Goal: Task Accomplishment & Management: Manage account settings

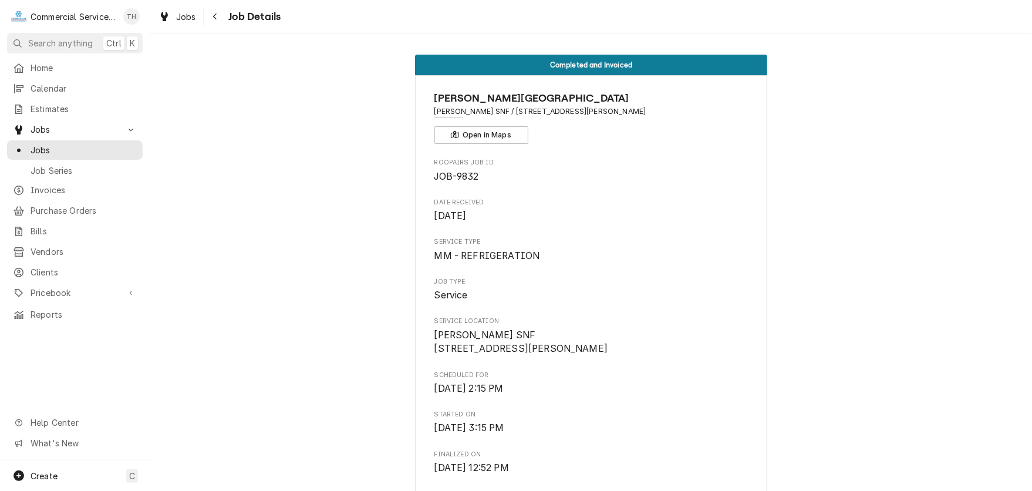
scroll to position [646, 0]
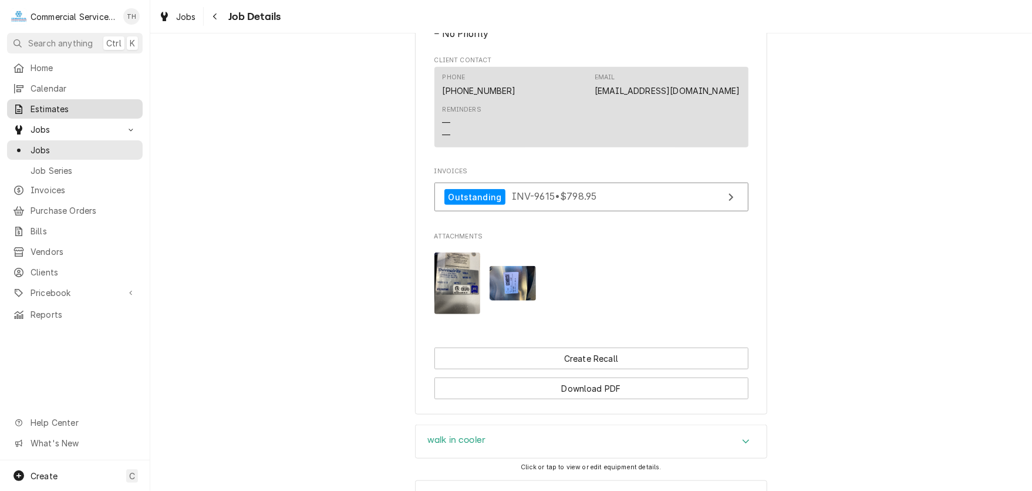
click at [90, 103] on span "Estimates" at bounding box center [84, 109] width 106 height 12
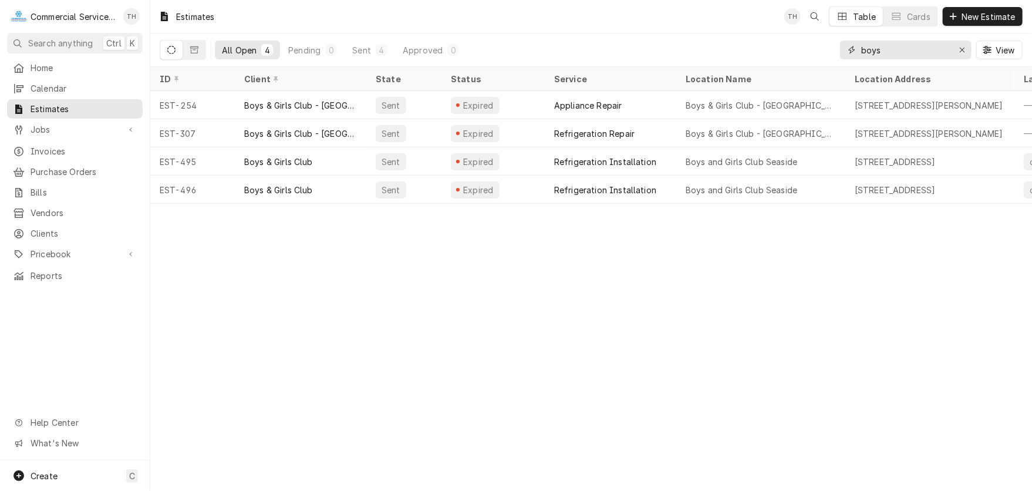
drag, startPoint x: 878, startPoint y: 51, endPoint x: 855, endPoint y: 55, distance: 23.4
click at [855, 55] on div "boys" at bounding box center [906, 50] width 132 height 19
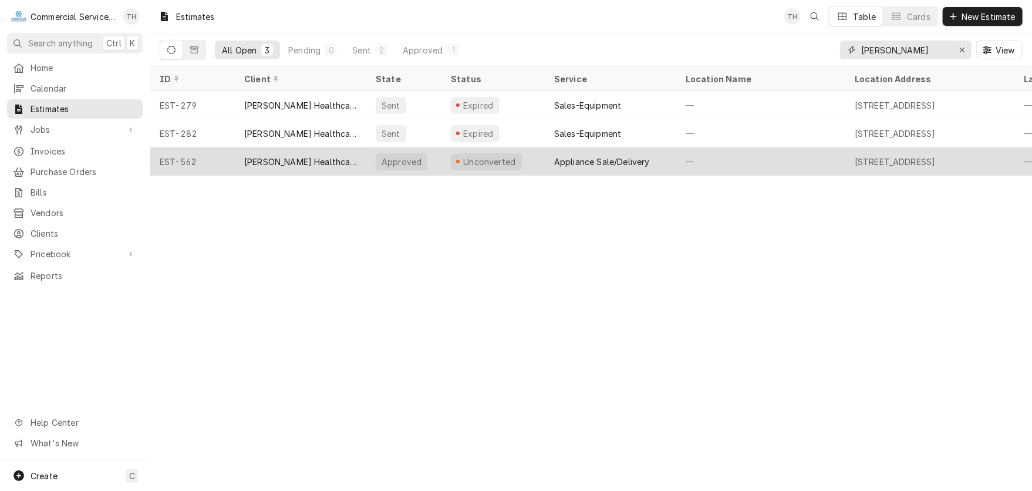
type input "katherine"
click at [580, 158] on div "Appliance Sale/Delivery" at bounding box center [602, 162] width 96 height 12
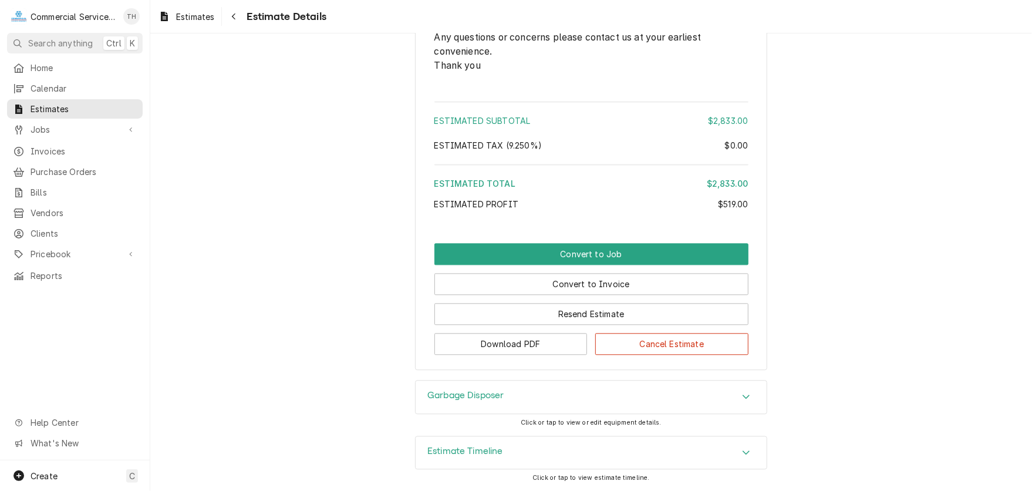
scroll to position [1486, 0]
click at [597, 248] on button "Convert to Job" at bounding box center [592, 254] width 314 height 22
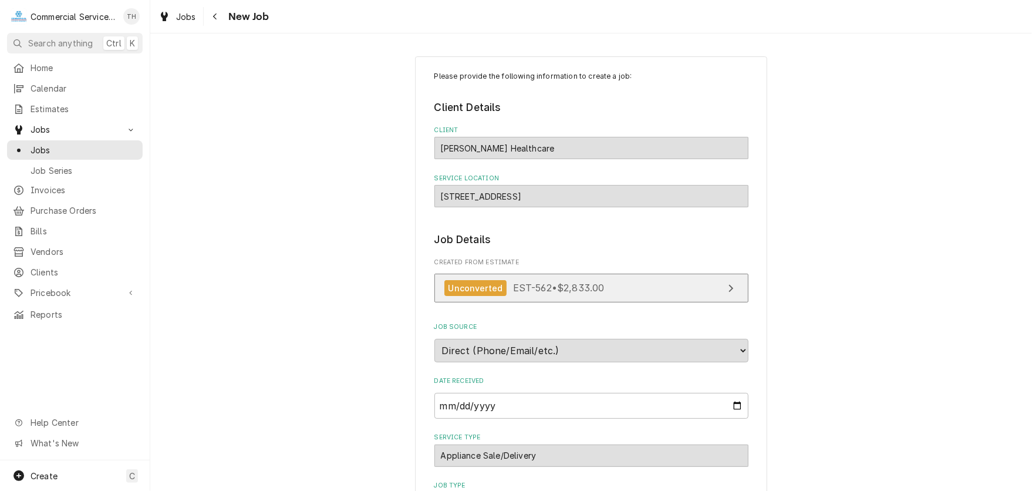
click at [596, 280] on div "Unconverted EST-562 • $2,833.00" at bounding box center [525, 288] width 160 height 16
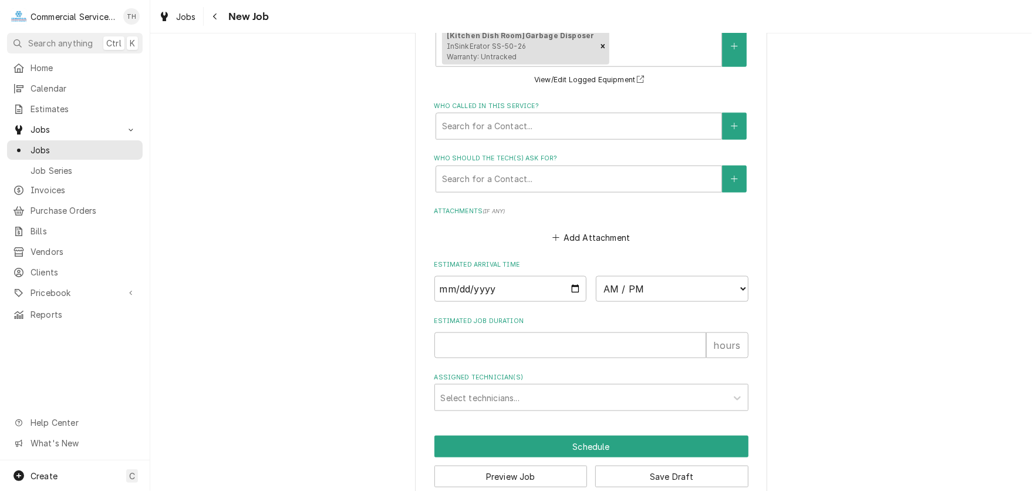
scroll to position [857, 0]
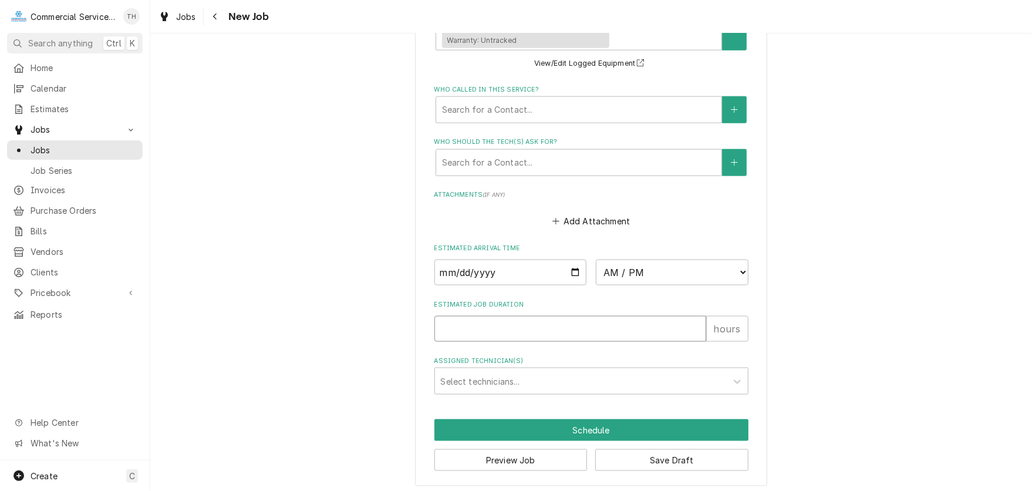
click at [526, 328] on input "Estimated Job Duration" at bounding box center [571, 329] width 272 height 26
type textarea "x"
type input "4"
type textarea "x"
type input "4"
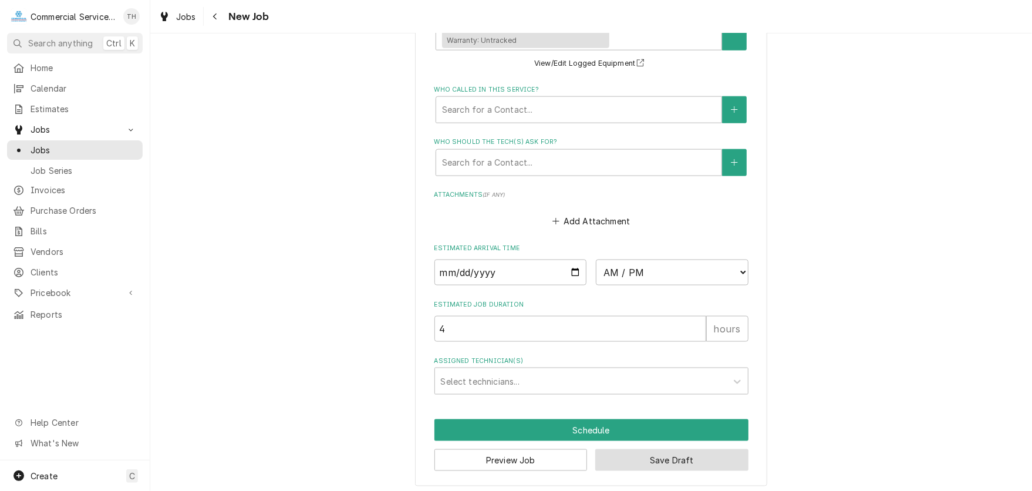
click at [686, 453] on button "Save Draft" at bounding box center [672, 460] width 153 height 22
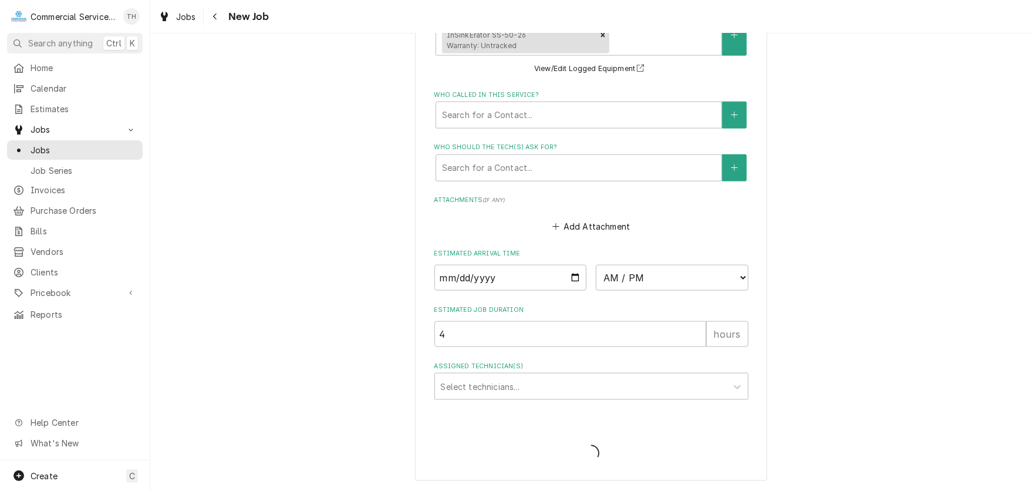
scroll to position [848, 0]
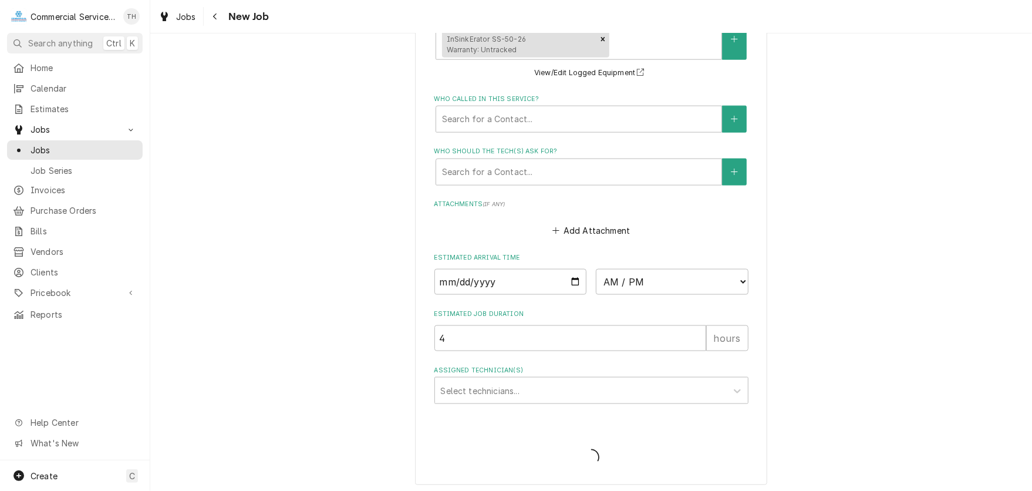
type textarea "x"
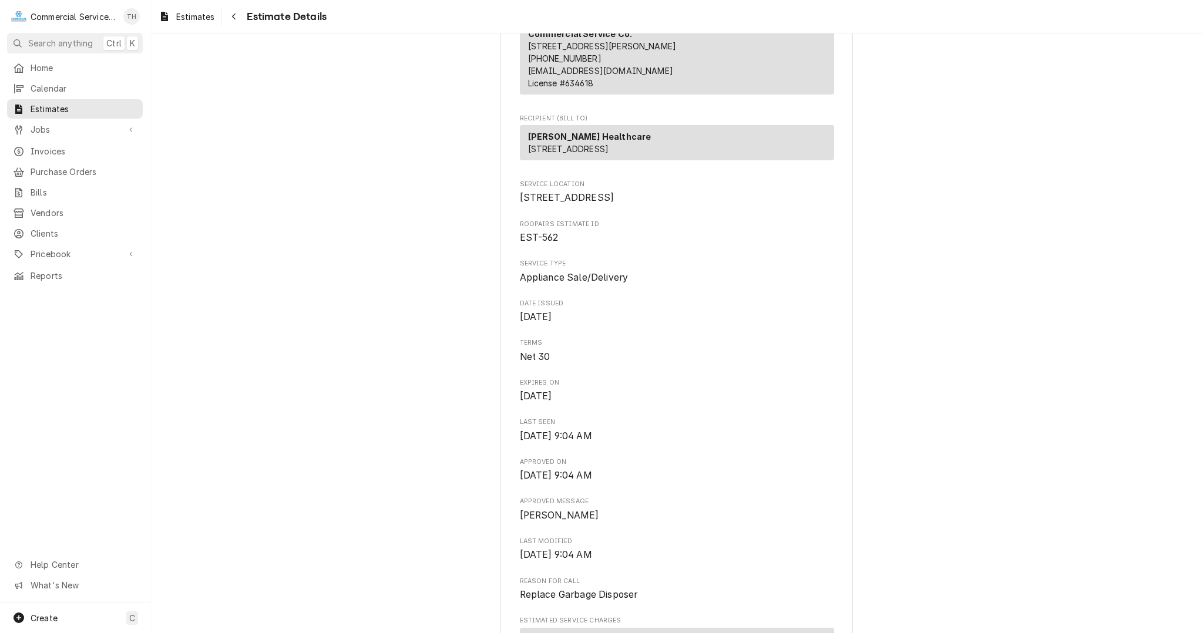
scroll to position [294, 0]
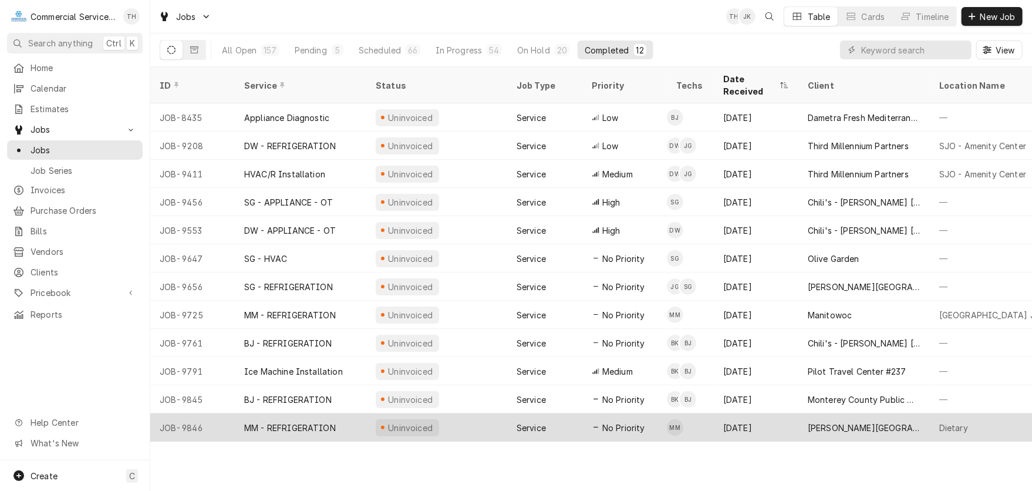
click at [820, 422] on div "[PERSON_NAME][GEOGRAPHIC_DATA]" at bounding box center [864, 428] width 113 height 12
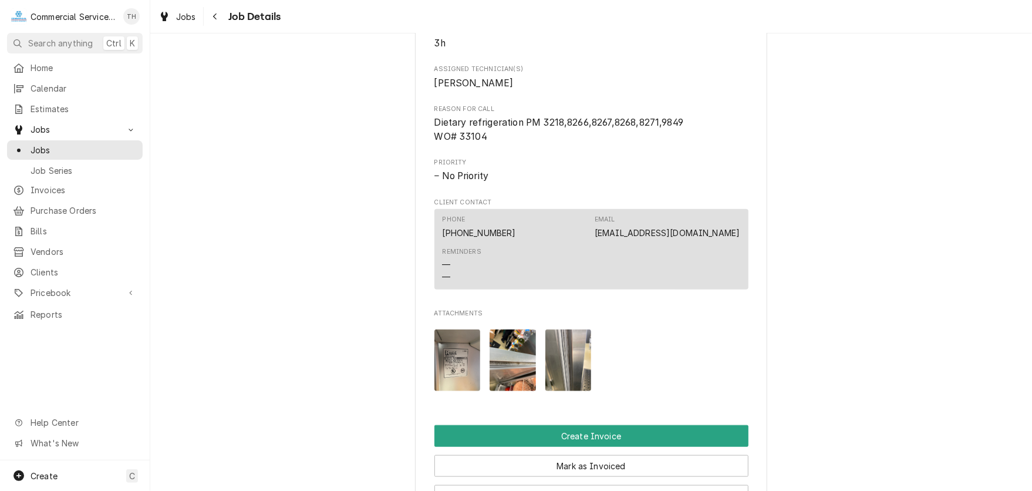
scroll to position [587, 0]
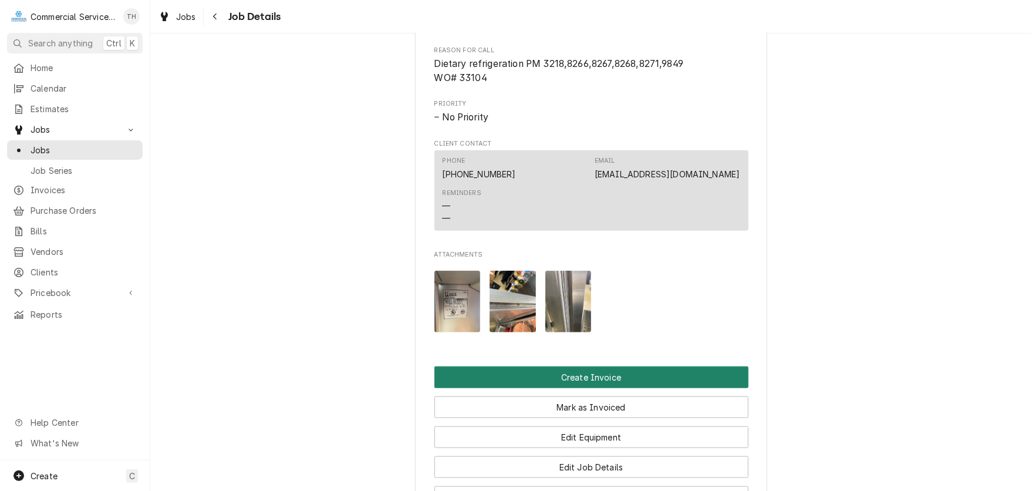
click at [592, 366] on button "Create Invoice" at bounding box center [592, 377] width 314 height 22
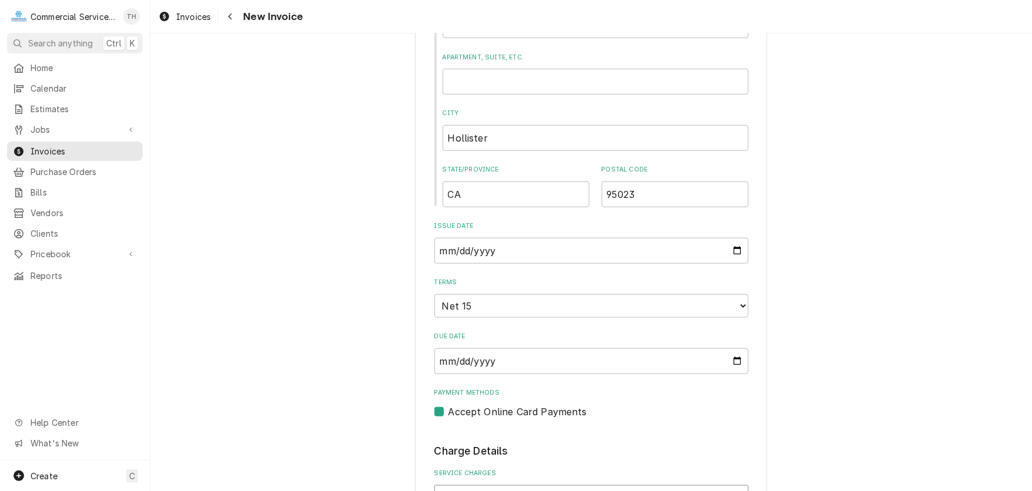
scroll to position [646, 0]
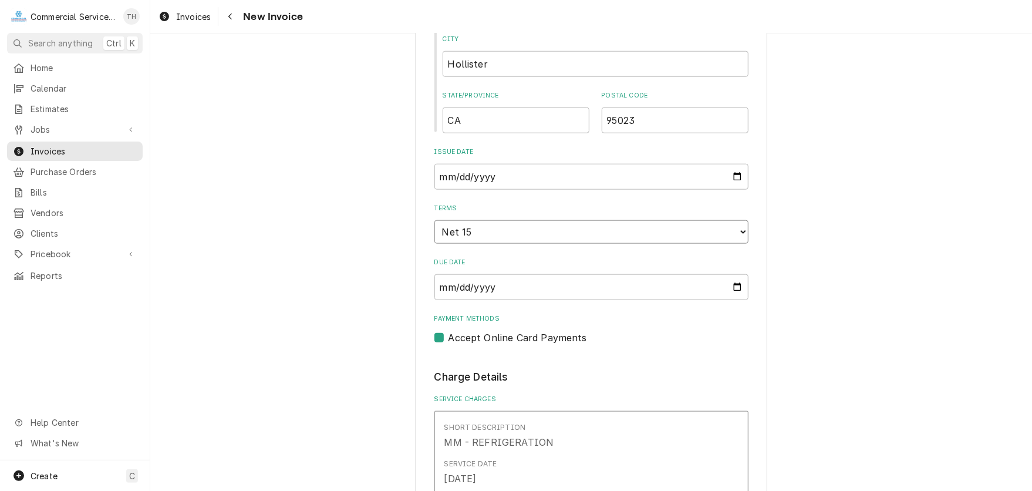
click at [554, 227] on select "Choose payment terms... Same Day Net 7 Net 14 Net 15 Net 21 Net 30 Net 45 Net 6…" at bounding box center [592, 231] width 314 height 23
type textarea "x"
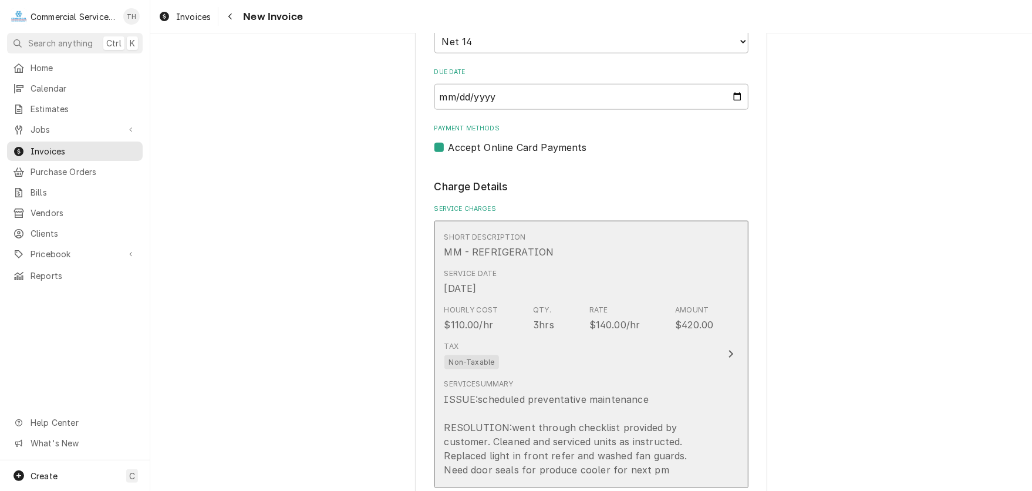
scroll to position [881, 0]
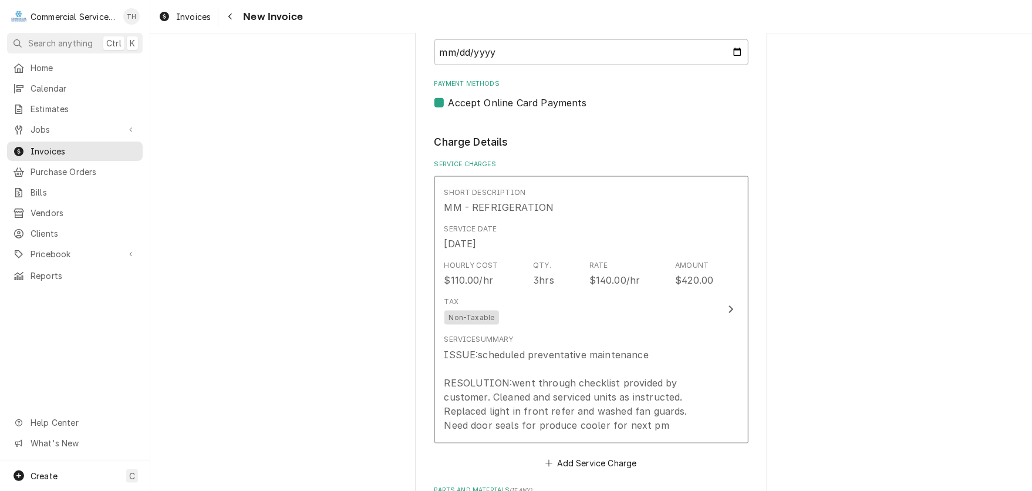
click at [449, 100] on label "Accept Online Card Payments" at bounding box center [518, 103] width 139 height 14
click at [449, 100] on input "Payment Methods" at bounding box center [606, 109] width 314 height 26
checkbox input "false"
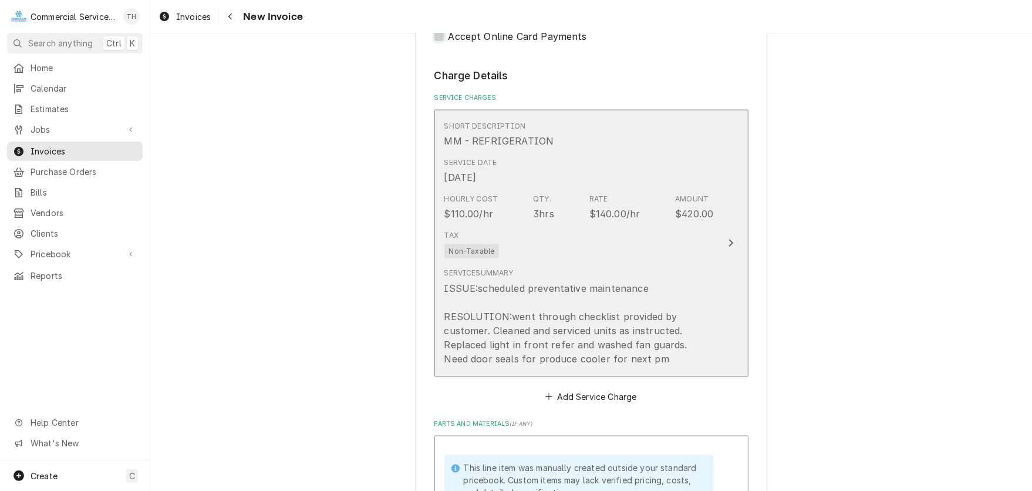
scroll to position [998, 0]
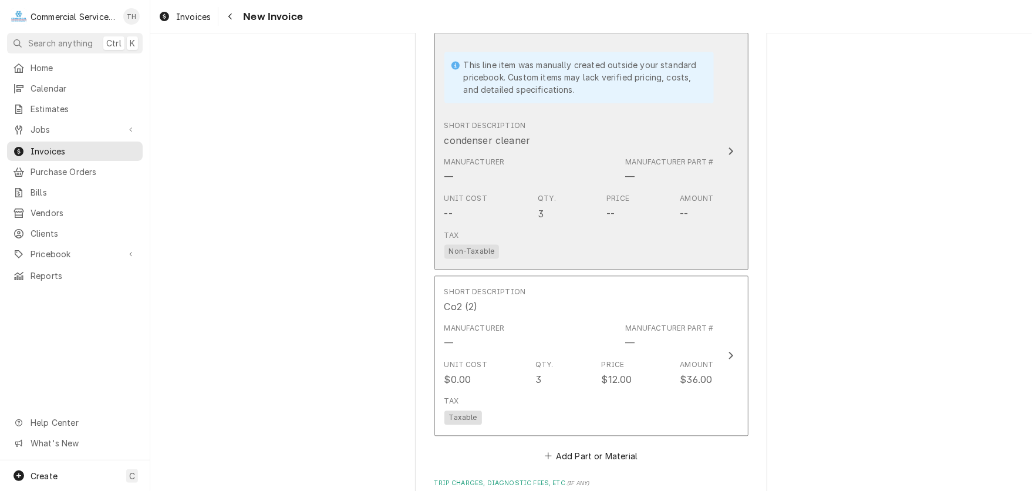
click at [533, 220] on div "Unit Cost -- Qty. 3 Price -- Amount --" at bounding box center [580, 207] width 270 height 36
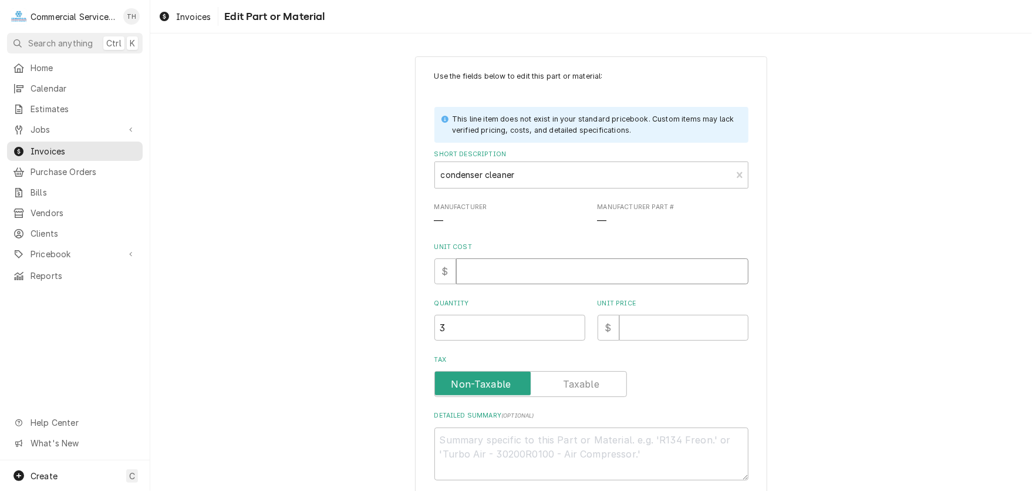
drag, startPoint x: 479, startPoint y: 276, endPoint x: 468, endPoint y: 278, distance: 11.3
click at [479, 277] on input "Unit Cost" at bounding box center [602, 271] width 292 height 26
type textarea "x"
type input "1"
type textarea "x"
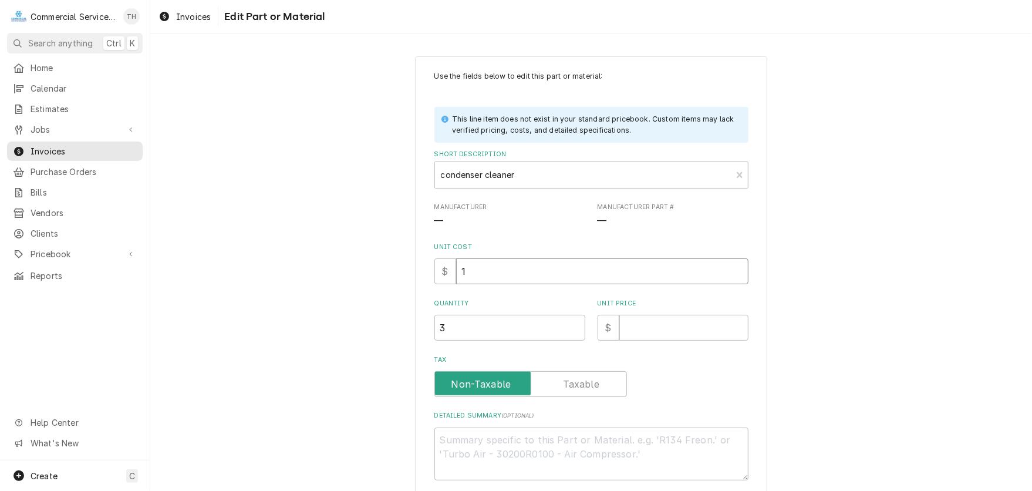
type input "14"
type textarea "x"
type input "14.4"
type textarea "x"
type input "14.40"
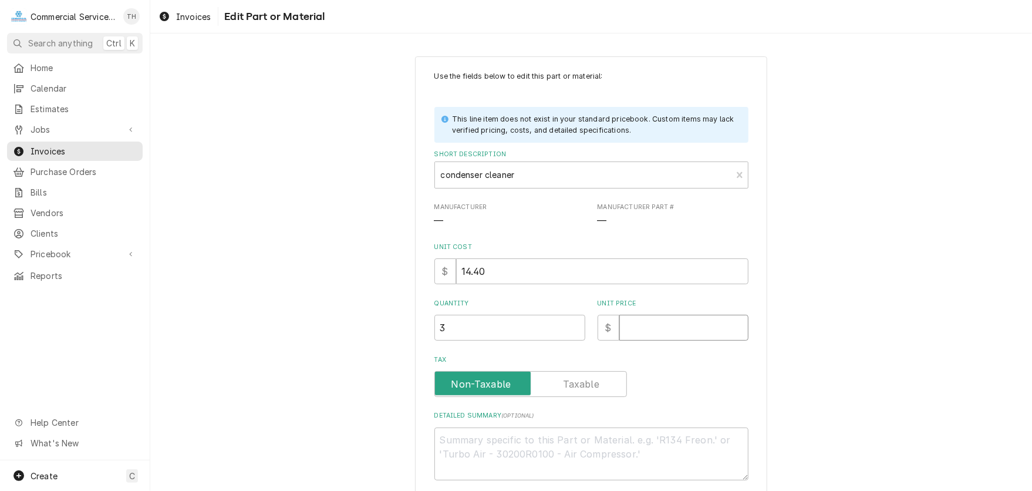
type textarea "x"
type input "2"
type textarea "x"
type input "28"
type textarea "x"
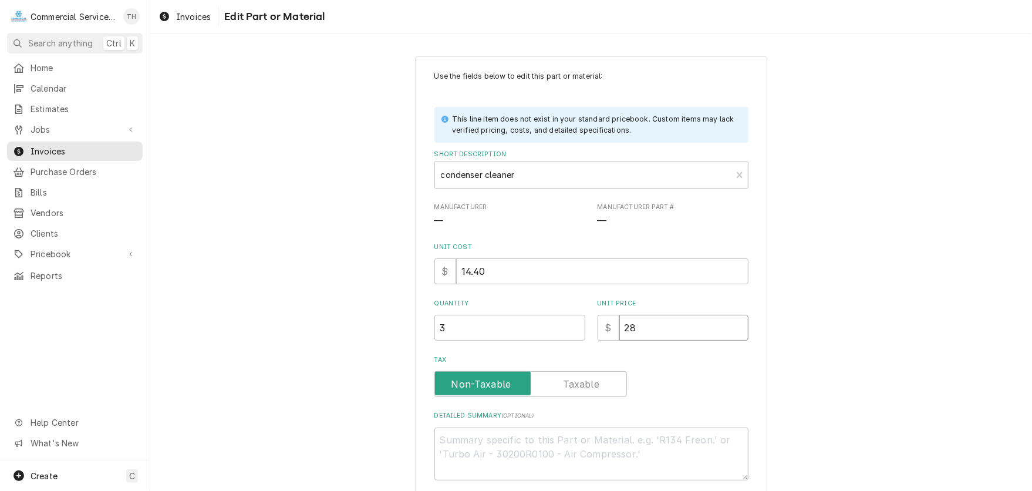
type input "28.8"
type textarea "x"
type input "28.80"
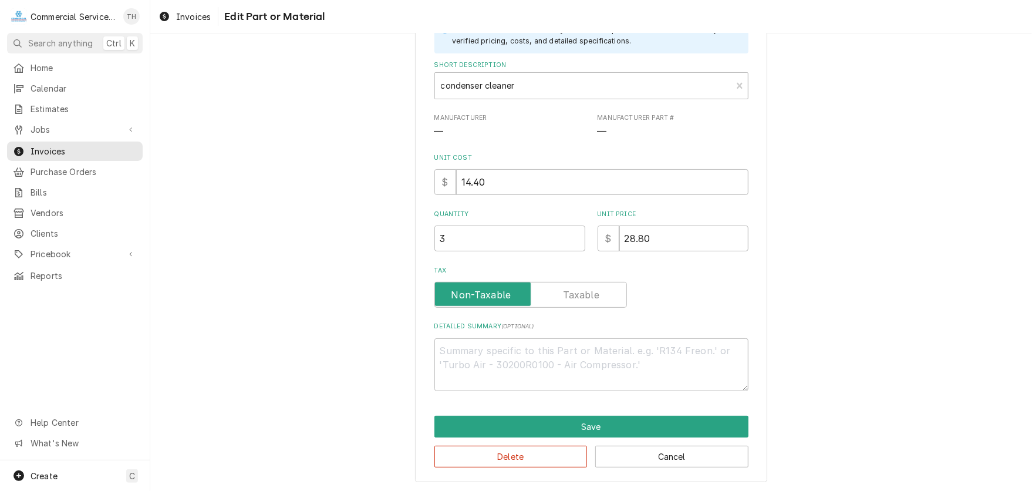
scroll to position [89, 0]
drag, startPoint x: 541, startPoint y: 294, endPoint x: 536, endPoint y: 389, distance: 95.3
click at [541, 295] on input "Tax" at bounding box center [531, 295] width 182 height 26
checkbox input "true"
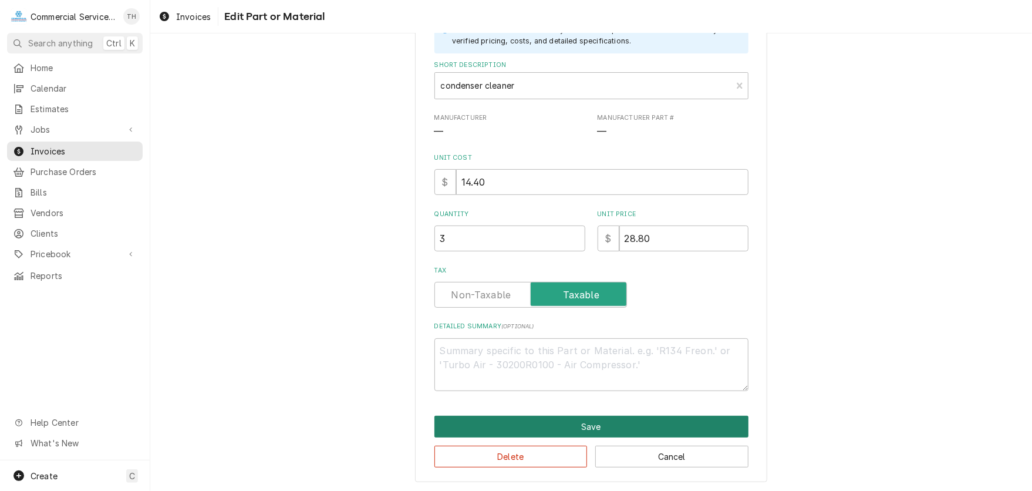
click at [534, 425] on button "Save" at bounding box center [592, 427] width 314 height 22
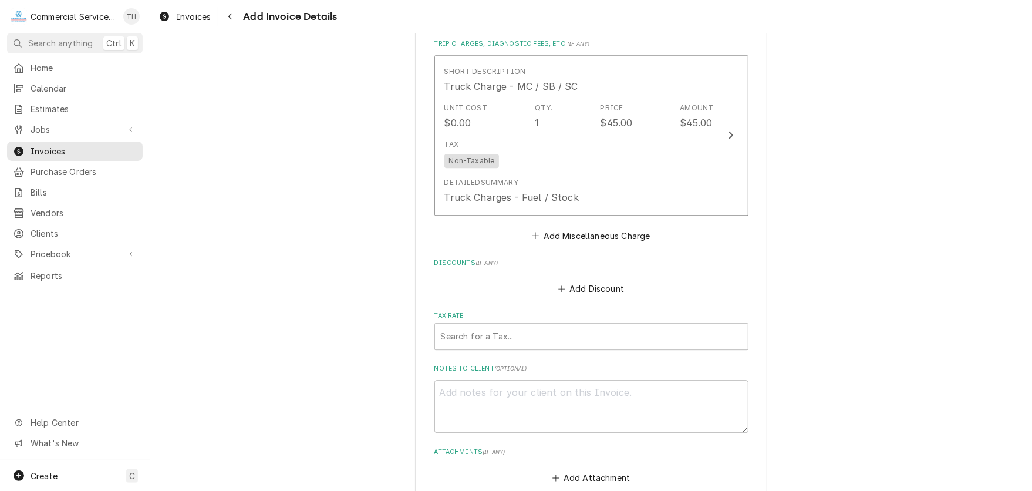
scroll to position [1865, 0]
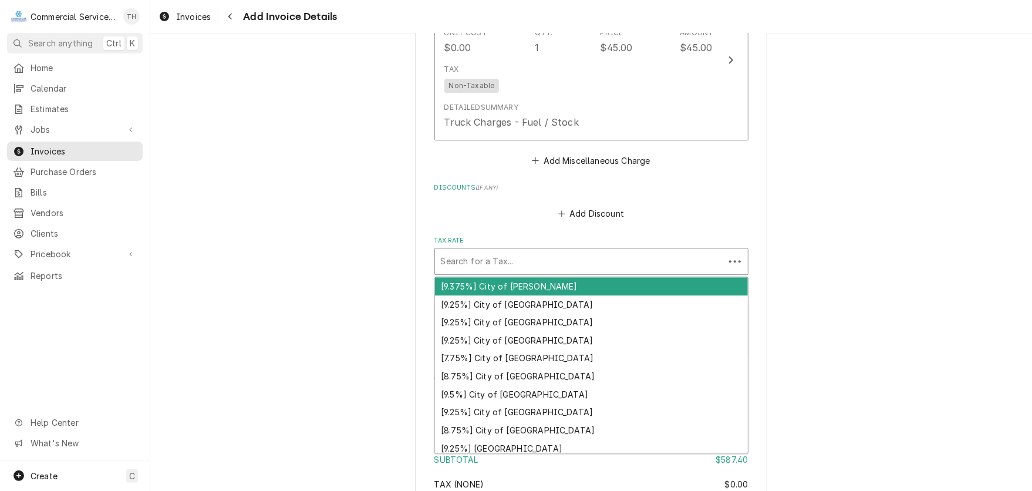
click at [545, 258] on div "Tax Rate" at bounding box center [580, 261] width 278 height 21
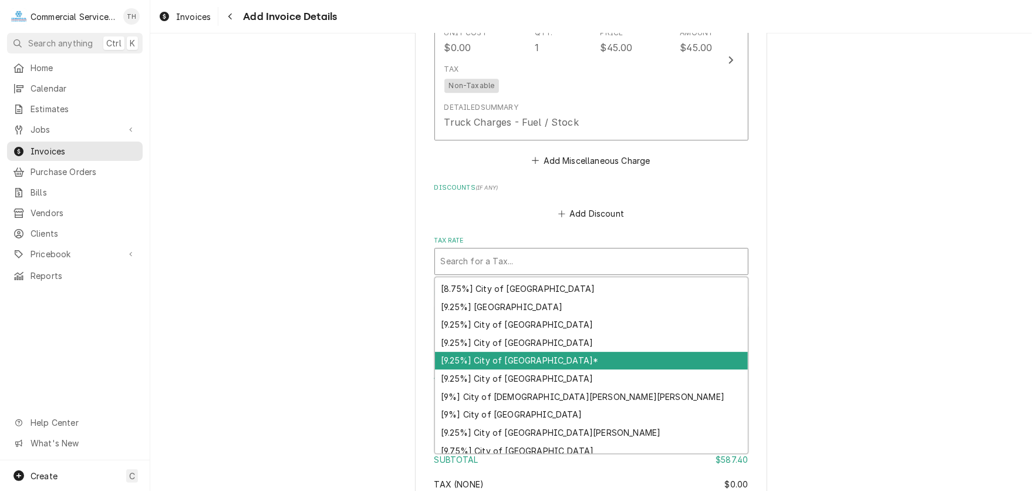
scroll to position [7, 0]
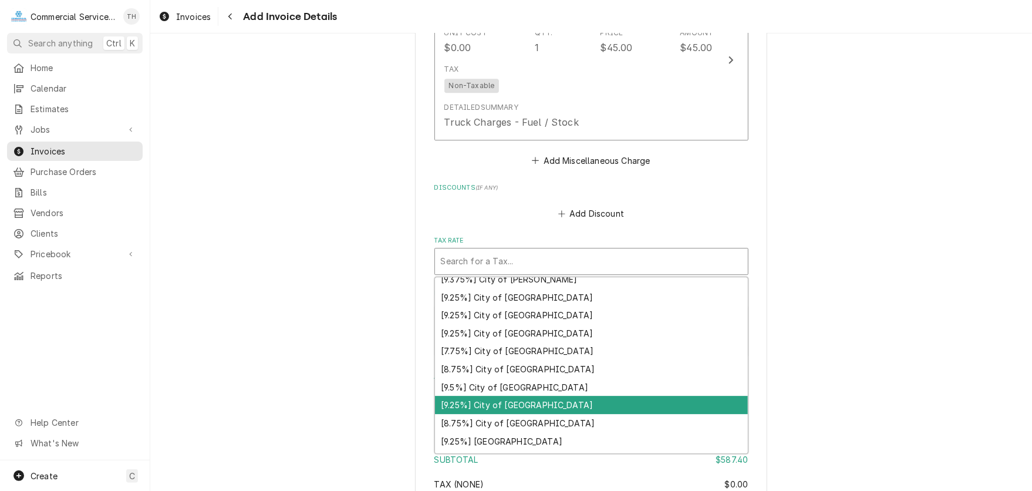
click at [547, 398] on div "[9.25%] City of Hollister" at bounding box center [591, 405] width 313 height 18
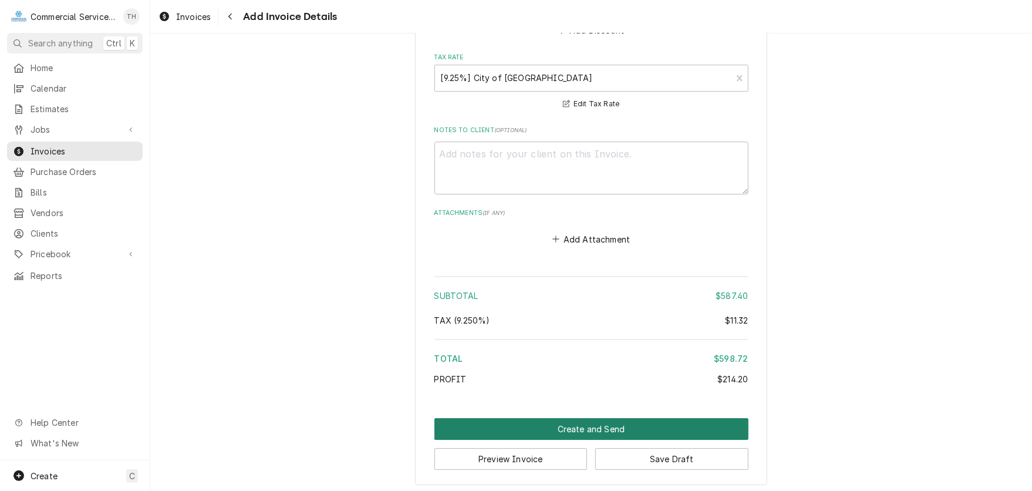
click at [557, 420] on button "Create and Send" at bounding box center [592, 429] width 314 height 22
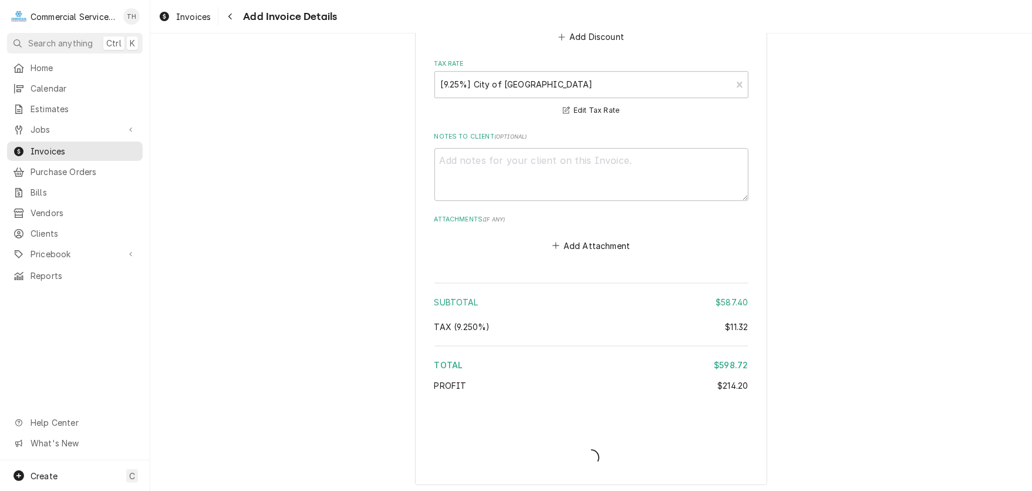
type textarea "x"
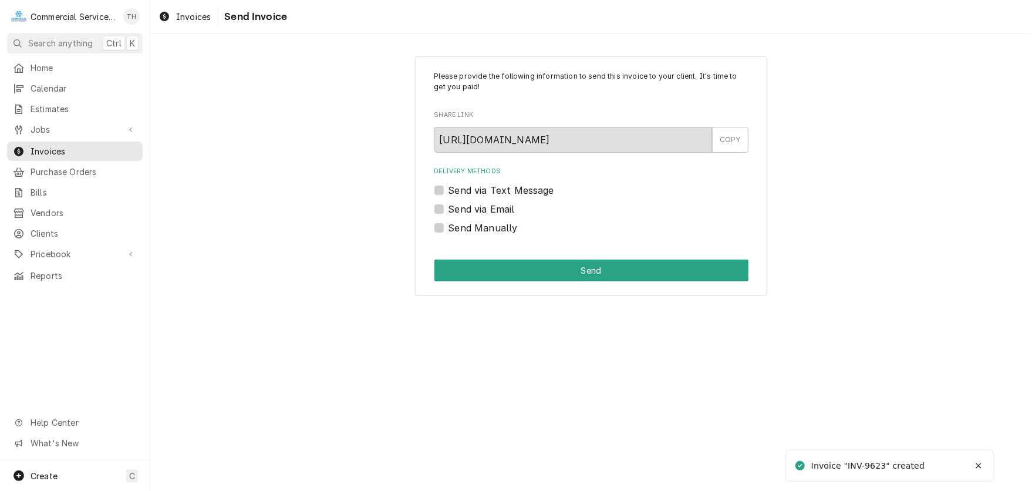
click at [449, 208] on label "Send via Email" at bounding box center [482, 209] width 66 height 14
click at [449, 208] on input "Send via Email" at bounding box center [606, 215] width 314 height 26
checkbox input "true"
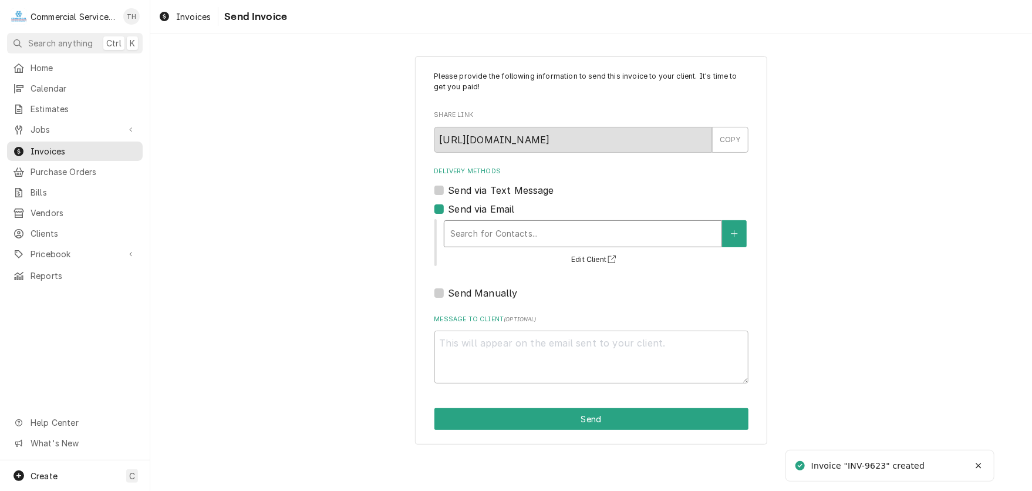
click at [503, 229] on div "Delivery Methods" at bounding box center [582, 233] width 265 height 21
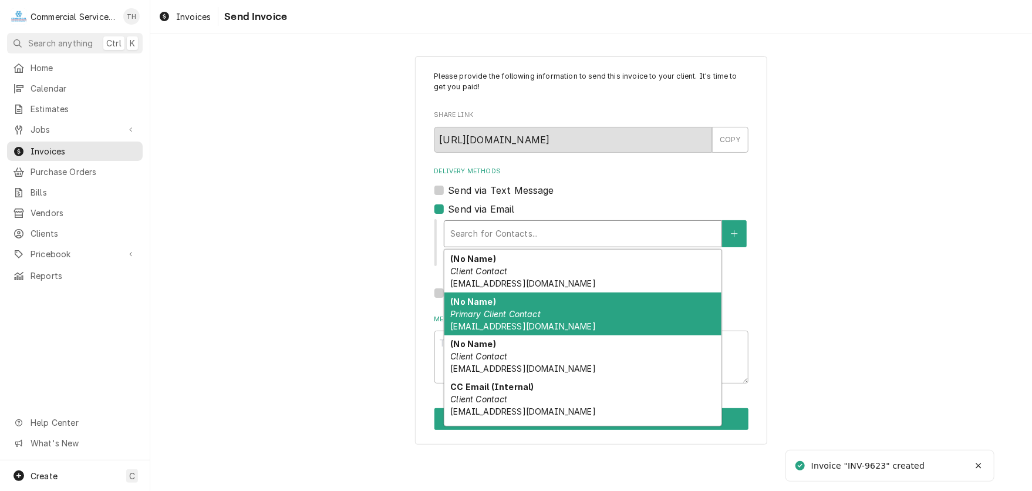
click at [504, 316] on em "Primary Client Contact" at bounding box center [495, 314] width 90 height 10
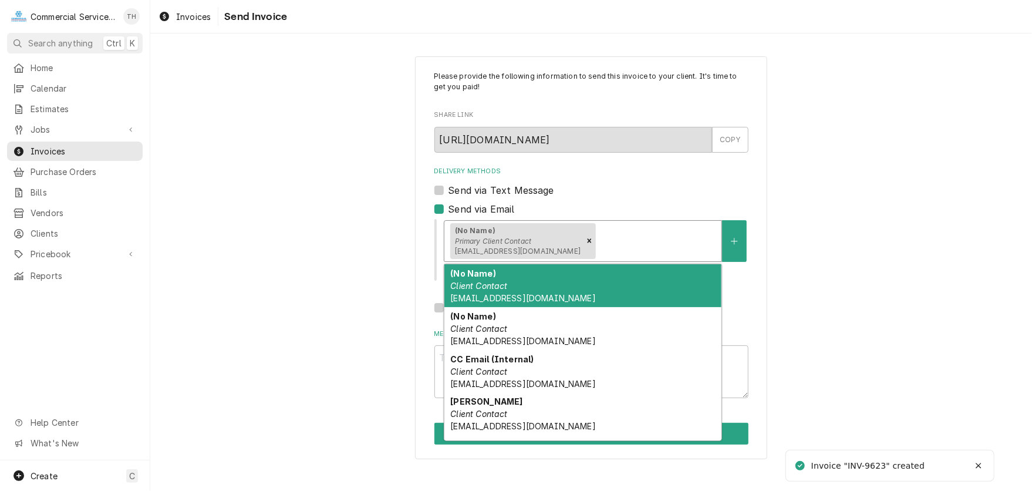
click at [598, 246] on div "Delivery Methods" at bounding box center [656, 240] width 117 height 21
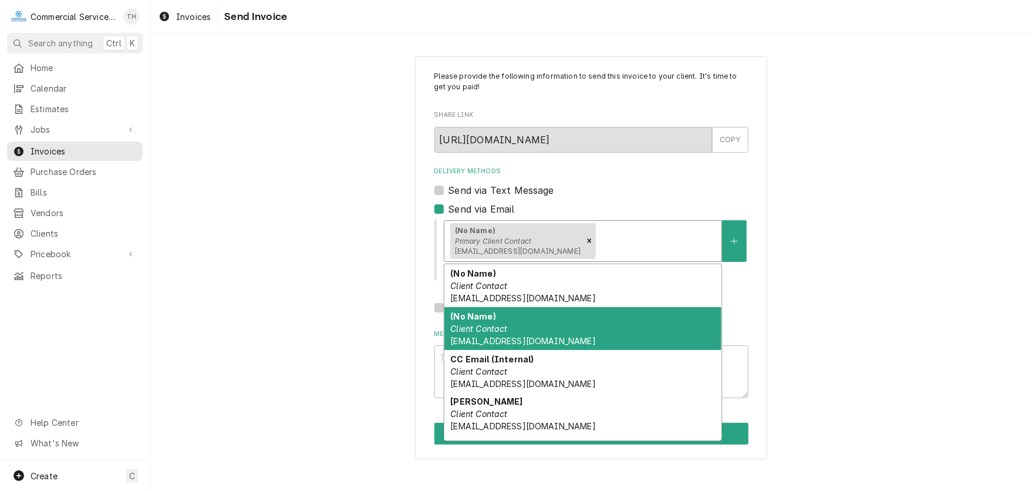
click at [517, 325] on div "(No Name) Client Contact acctspay@hazelhawkins.com" at bounding box center [583, 328] width 277 height 43
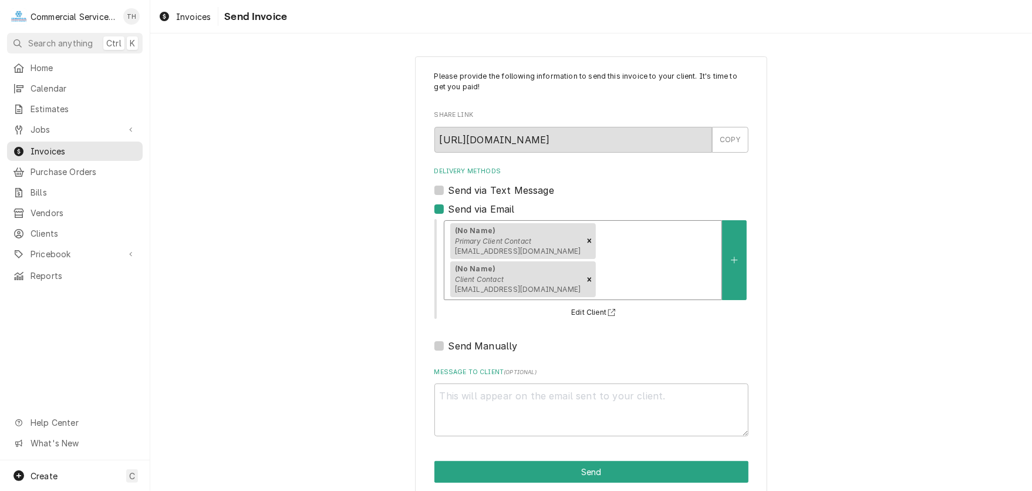
click at [708, 269] on div "Delivery Methods" at bounding box center [656, 279] width 117 height 21
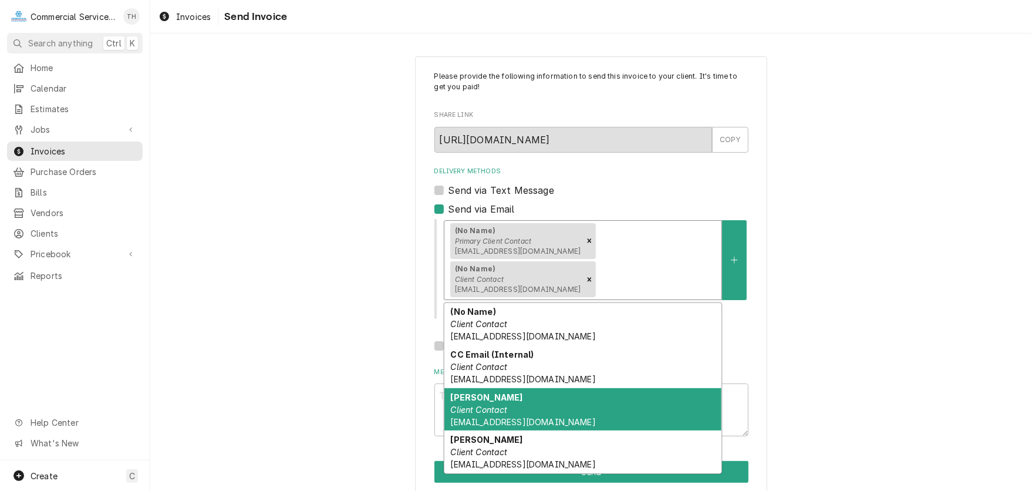
click at [486, 388] on div "Doug Mays Client Contact dmays@hazelhawkins.com" at bounding box center [583, 409] width 277 height 43
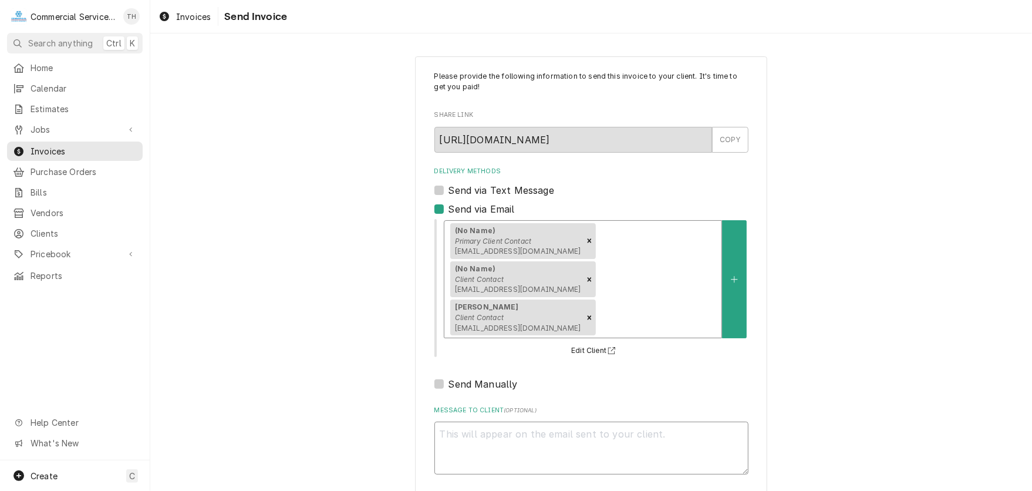
click at [480, 422] on textarea "Message to Client ( optional )" at bounding box center [592, 448] width 314 height 53
type textarea "x"
type textarea "P"
type textarea "x"
type textarea "Pl"
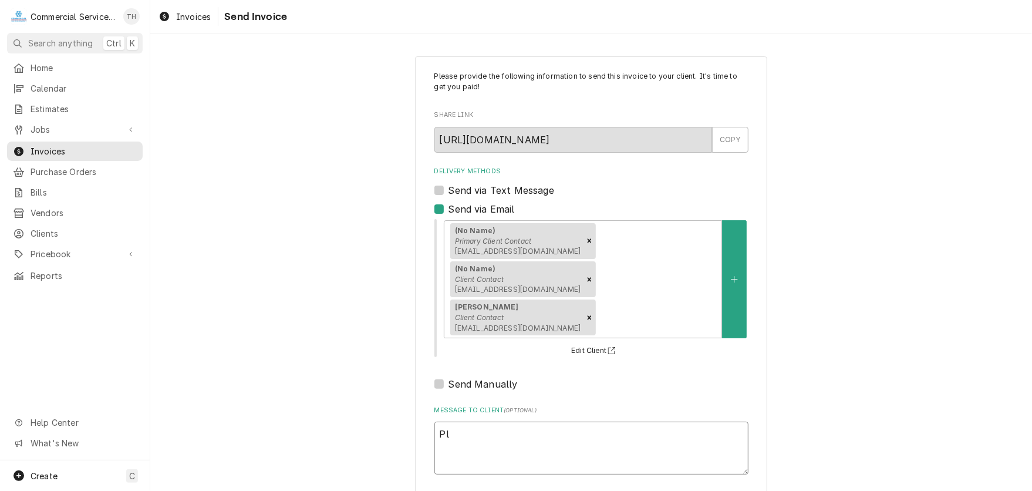
type textarea "x"
type textarea "Ple"
type textarea "x"
type textarea "Plea"
type textarea "x"
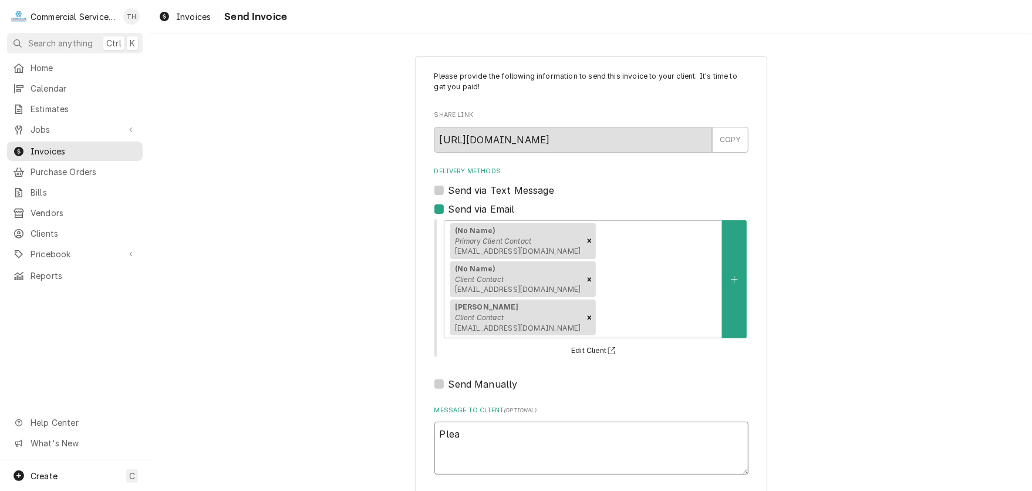
type textarea "Pleas"
type textarea "x"
type textarea "Please"
type textarea "x"
type textarea "Please"
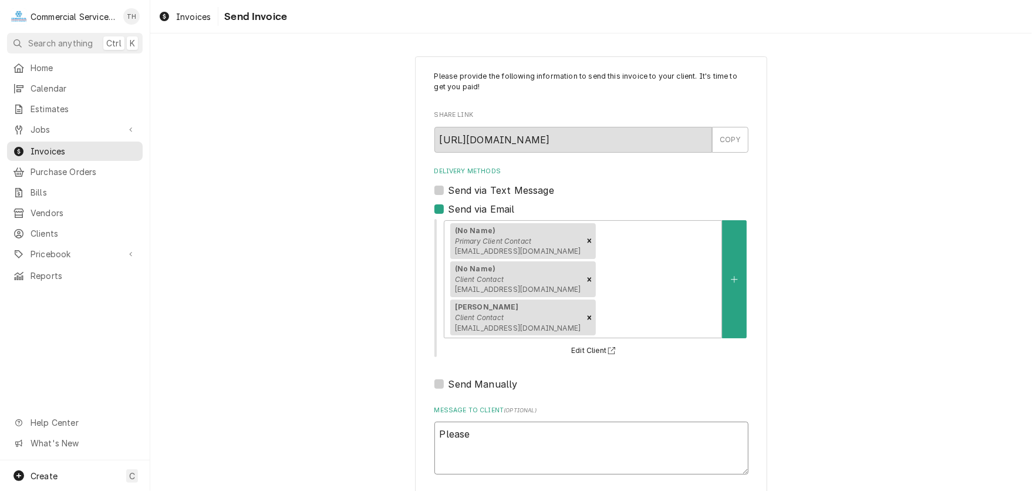
type textarea "x"
type textarea "Please s"
type textarea "x"
type textarea "Please se"
type textarea "x"
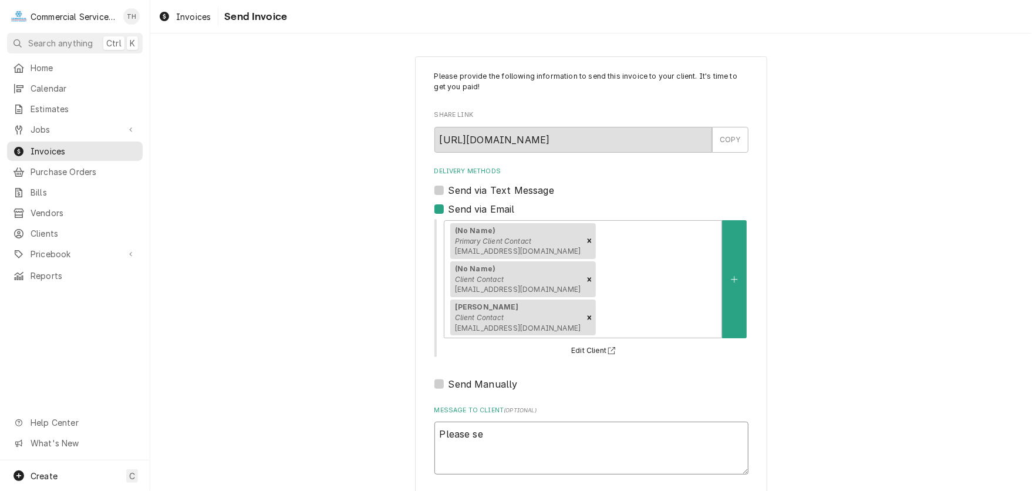
type textarea "Please see"
type textarea "x"
type textarea "Please see"
type textarea "x"
type textarea "Please see t"
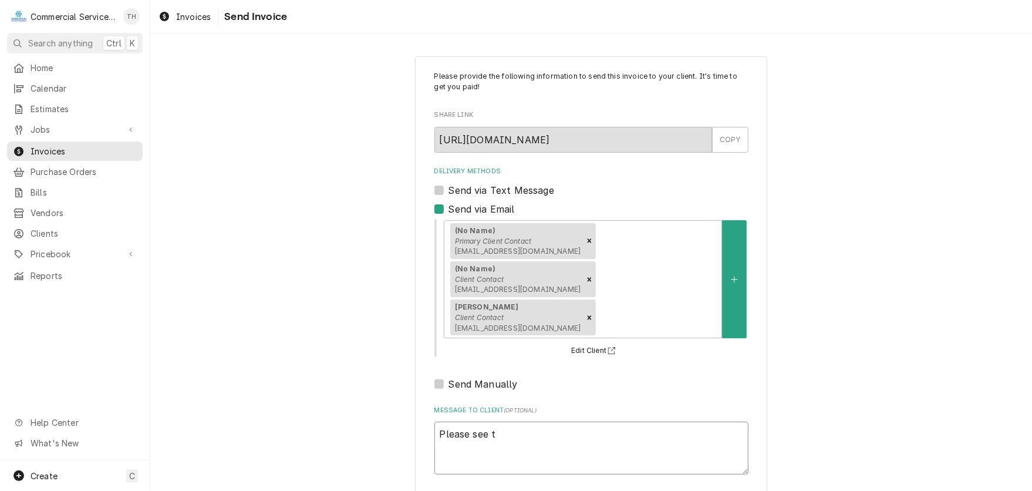
type textarea "x"
type textarea "Please see th"
type textarea "x"
type textarea "Please see the"
type textarea "x"
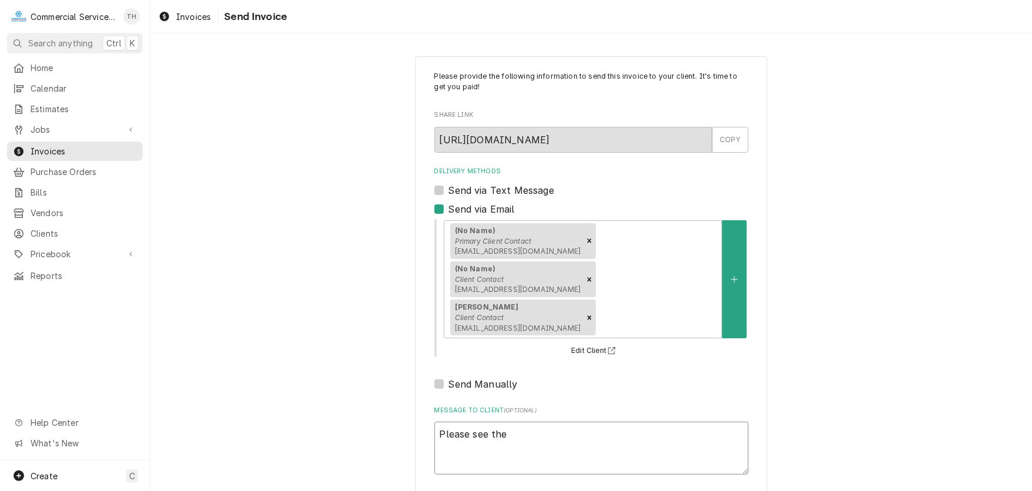
type textarea "Please see the"
type textarea "x"
type textarea "Please see the a"
type textarea "x"
type textarea "Please see the at"
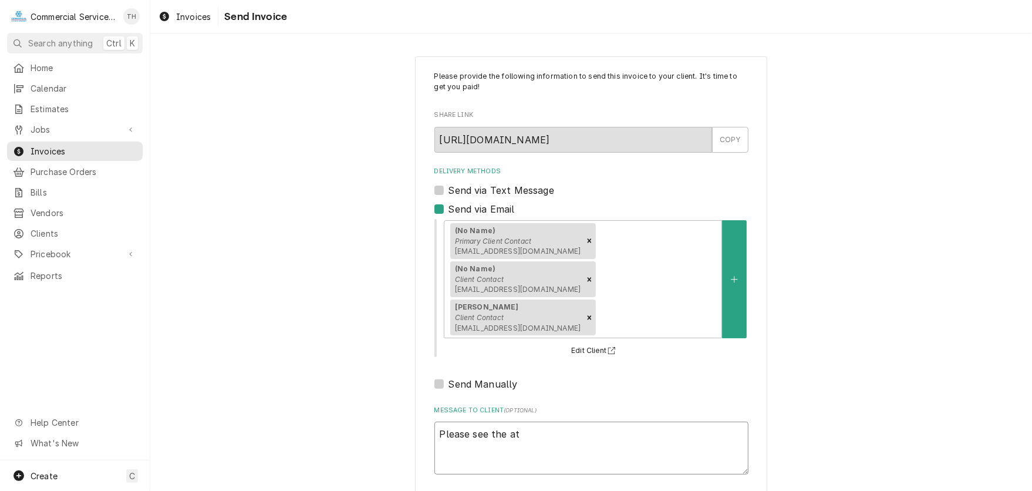
type textarea "x"
type textarea "Please see the atta"
type textarea "x"
type textarea "Please see the attac"
type textarea "x"
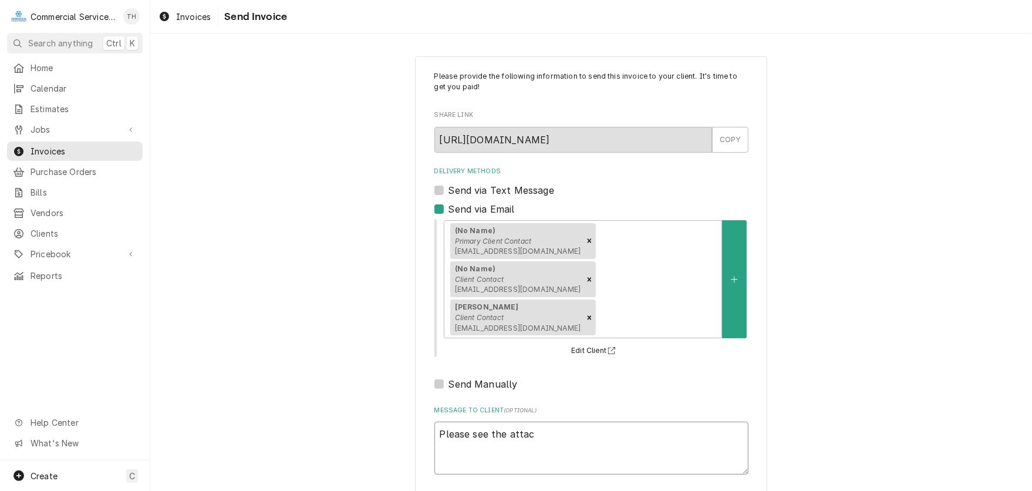
type textarea "Please see the attach"
type textarea "x"
type textarea "Please see the attache"
type textarea "x"
type textarea "Please see the attached"
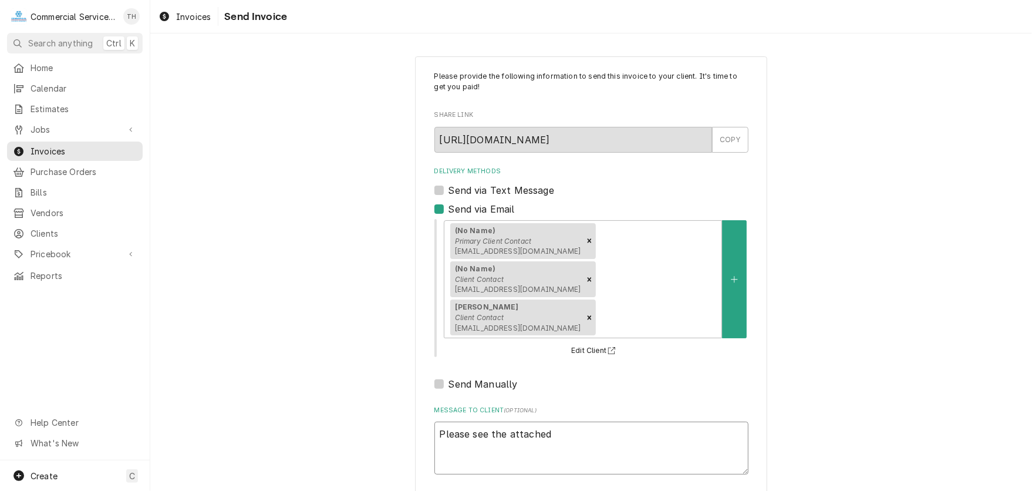
type textarea "x"
type textarea "Please see the attached"
type textarea "x"
type textarea "Please see the attached i"
type textarea "x"
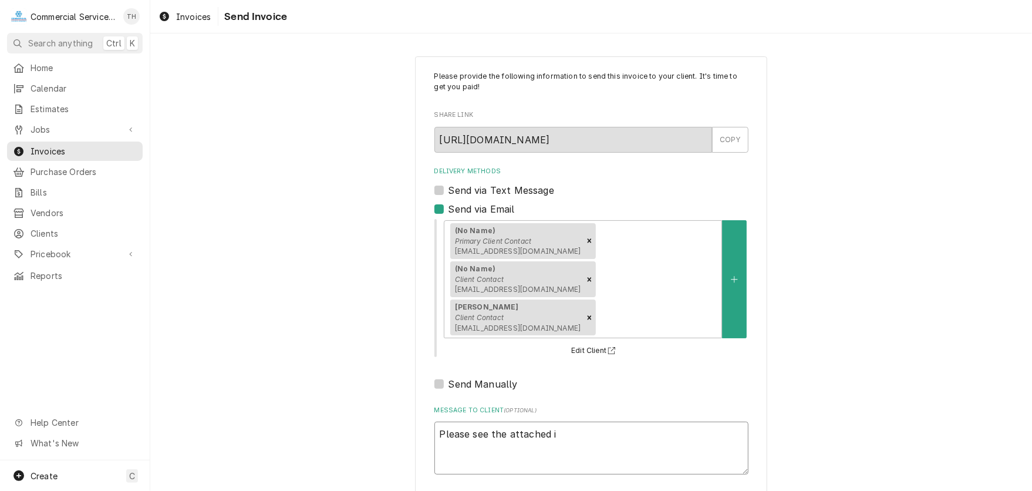
type textarea "Please see the attached in"
type textarea "x"
type textarea "Please see the attached inv"
type textarea "x"
type textarea "Please see the attached invo"
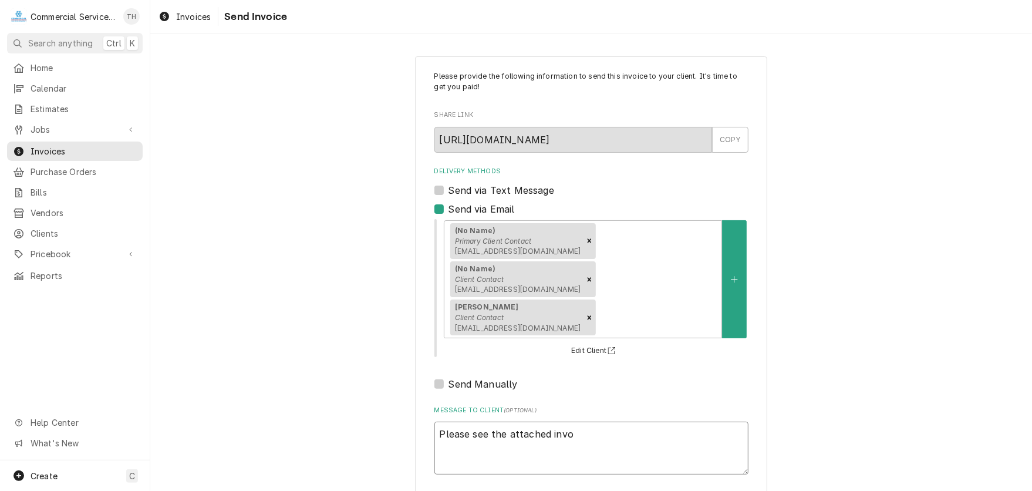
type textarea "x"
type textarea "Please see the attached invoi"
type textarea "x"
type textarea "Please see the attached invoic"
type textarea "x"
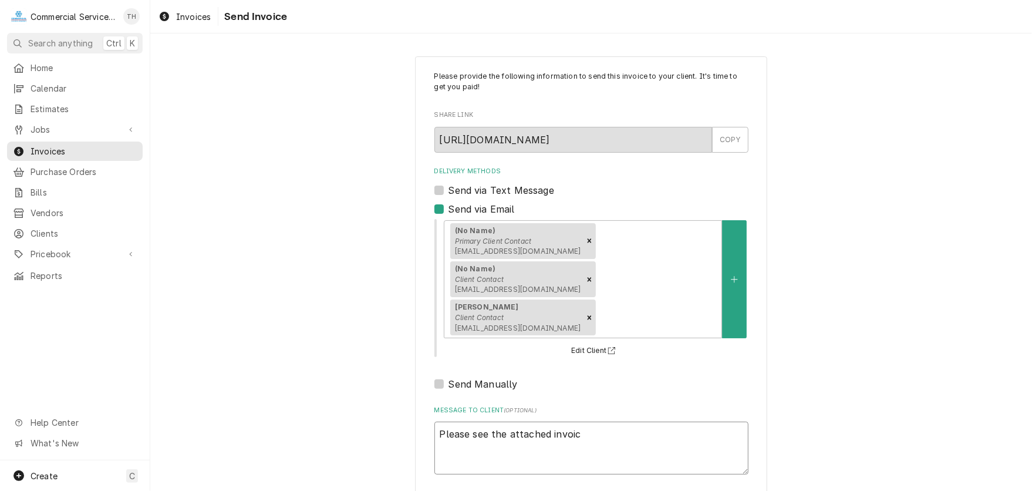
type textarea "Please see the attached invoice"
type textarea "x"
type textarea "Please see the attached invoice"
type textarea "x"
type textarea "Please see the attached invoice f"
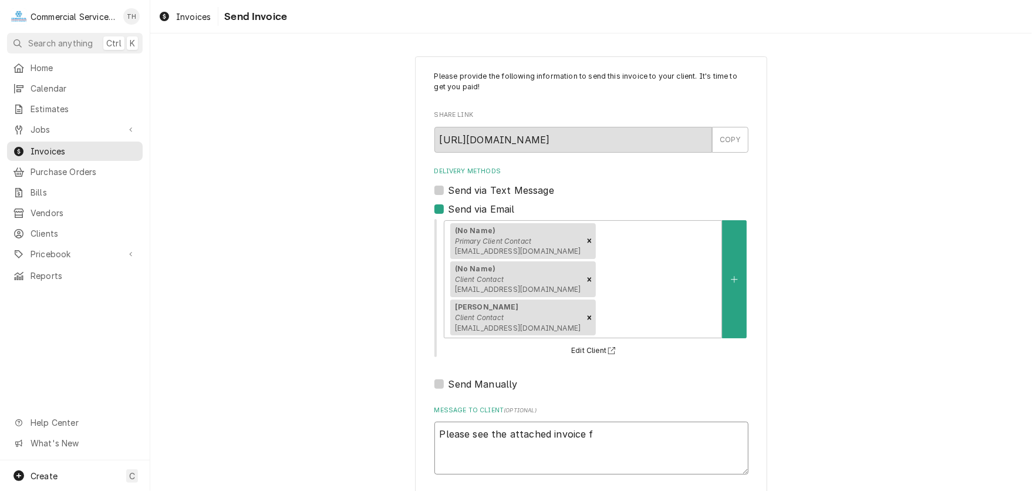
type textarea "x"
type textarea "Please see the attached invoice fo"
type textarea "x"
type textarea "Please see the attached invoice for"
type textarea "x"
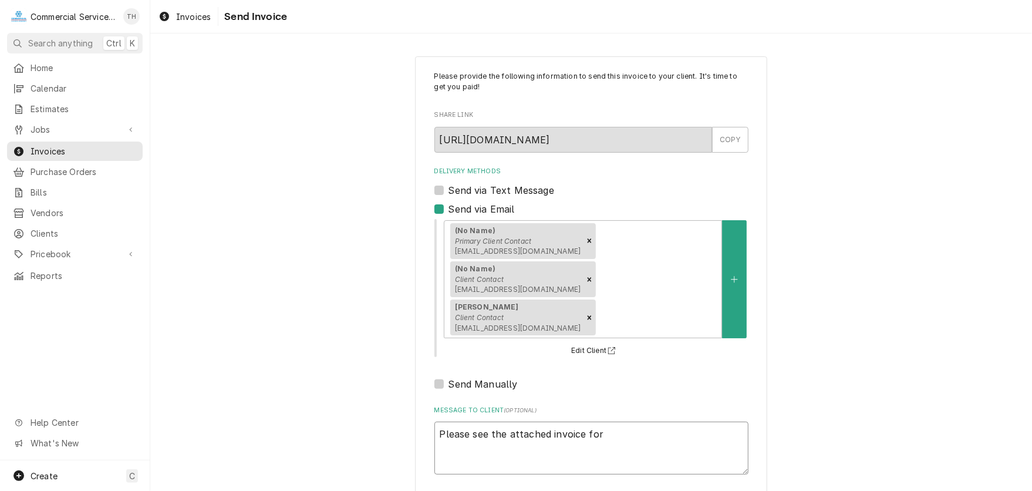
type textarea "Please see the attached invoice for"
type textarea "x"
type textarea "Please see the attached invoice for p"
type textarea "x"
type textarea "Please see the attached invoice for pa"
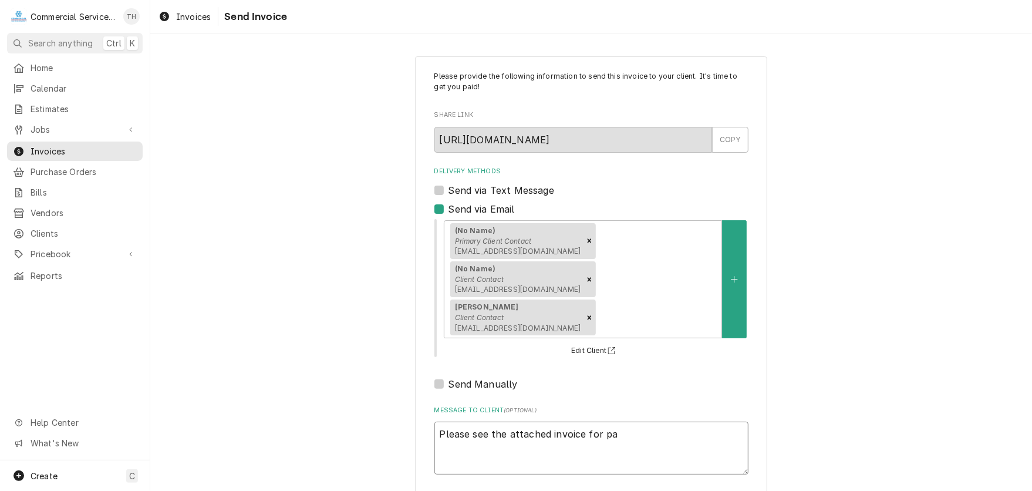
type textarea "x"
type textarea "Please see the attached invoice for pay"
type textarea "x"
type textarea "Please see the attached invoice for paym"
type textarea "x"
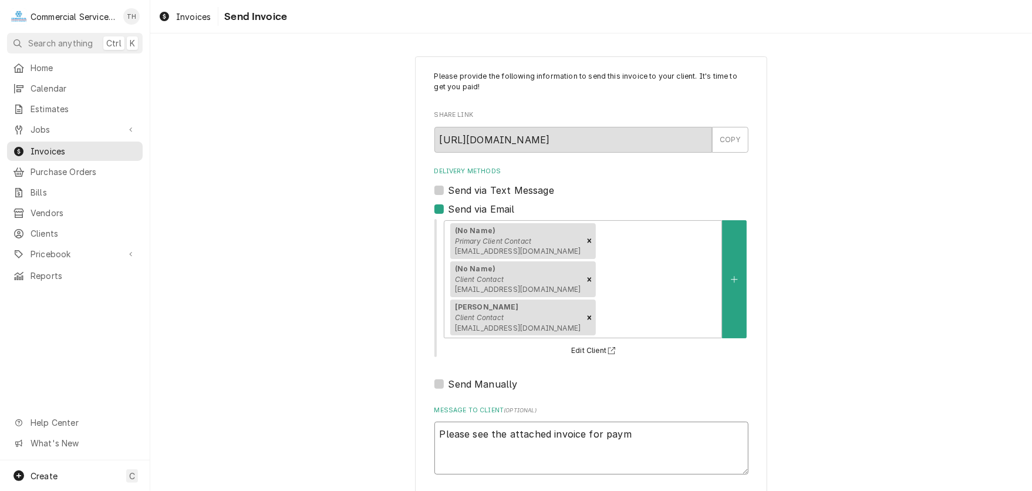
type textarea "Please see the attached invoice for payme"
type textarea "x"
type textarea "Please see the attached invoice for paymen"
type textarea "x"
type textarea "Please see the attached invoice for payment"
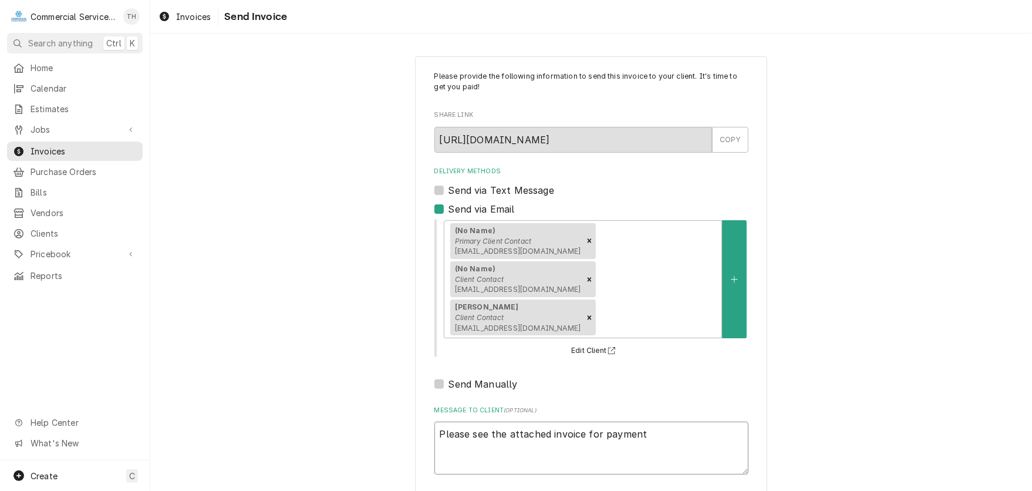
type textarea "x"
type textarea "Please see the attached invoice for payment"
type textarea "x"
type textarea "Please see the attached invoice for payment p"
type textarea "x"
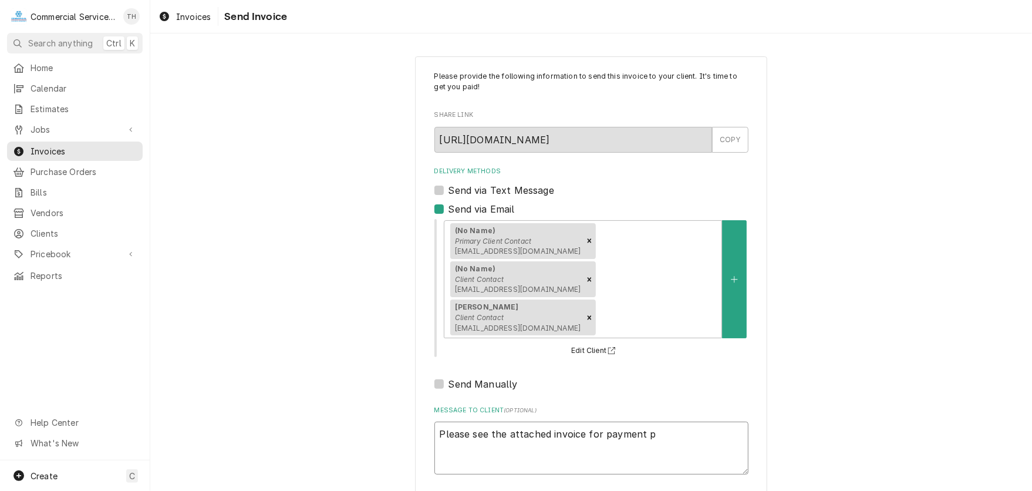
type textarea "Please see the attached invoice for payment pr"
type textarea "x"
type textarea "Please see the attached invoice for payment pro"
type textarea "x"
type textarea "Please see the attached invoice for payment proc"
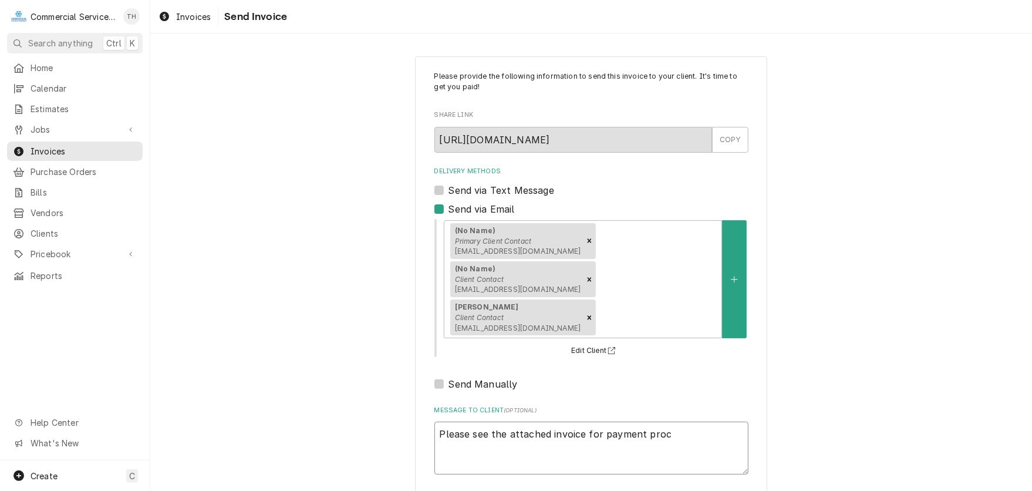
type textarea "x"
type textarea "Please see the attached invoice for payment proce"
type textarea "x"
type textarea "Please see the attached invoice for payment proces"
type textarea "x"
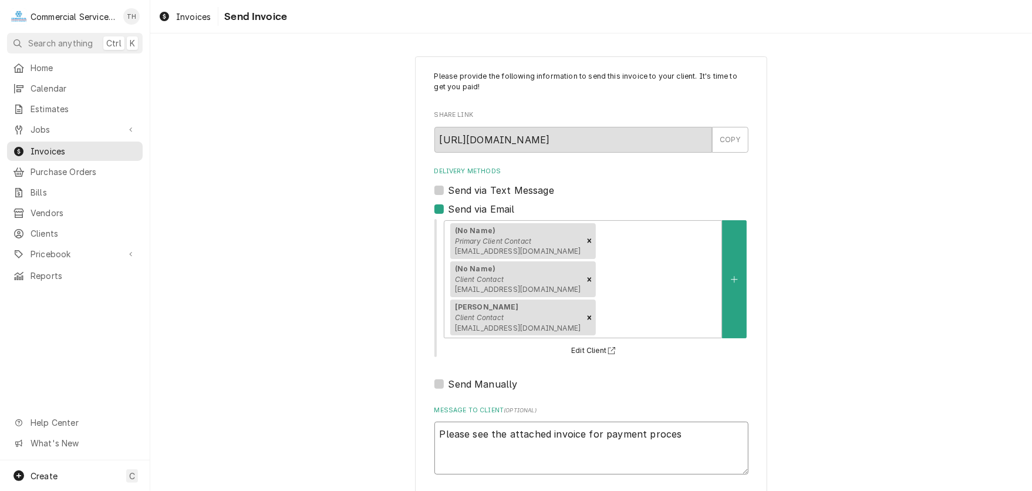
type textarea "Please see the attached invoice for payment process"
type textarea "x"
type textarea "Please see the attached invoice for payment processi"
type textarea "x"
type textarea "Please see the attached invoice for payment processii"
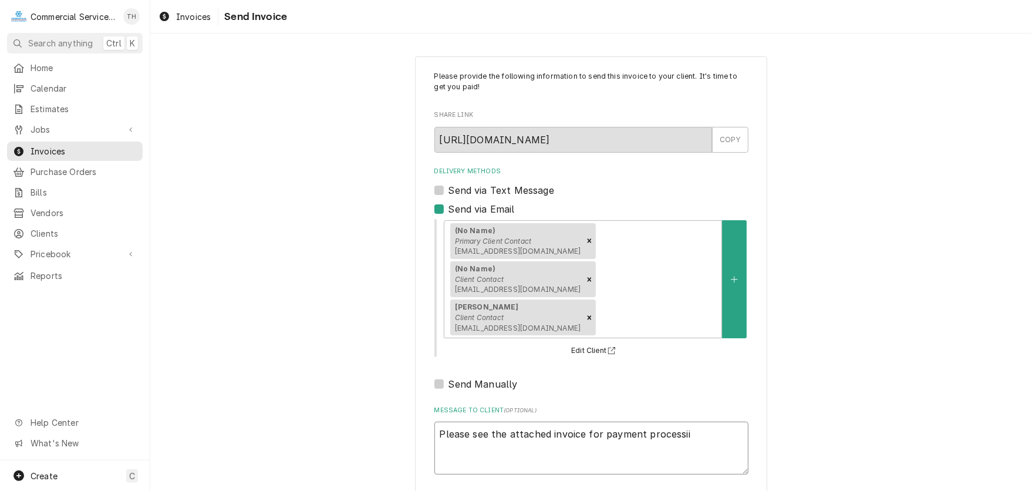
type textarea "x"
type textarea "Please see the attached invoice for payment processiin"
type textarea "x"
type textarea "Please see the attached invoice for payment processiing"
type textarea "x"
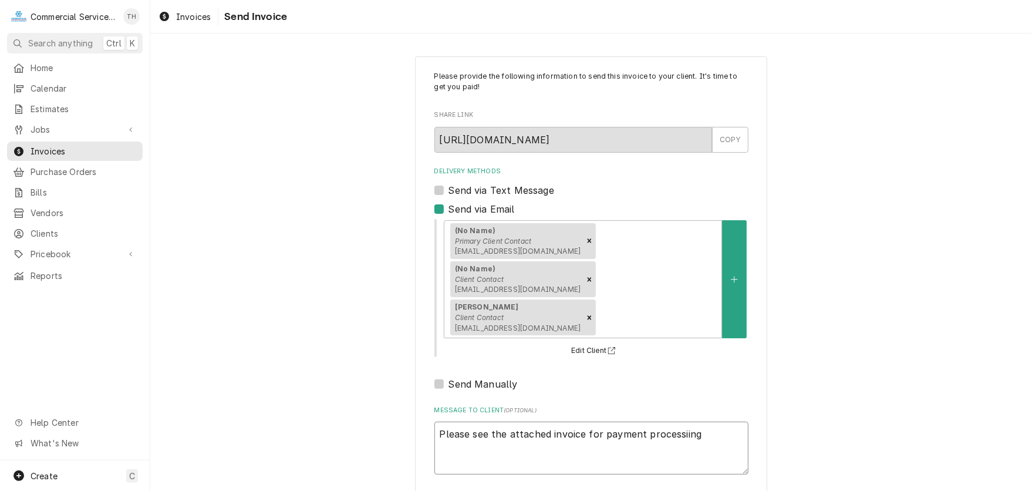
type textarea "Please see the attached invoice for payment processiing"
type textarea "x"
type textarea "Please see the attached invoice for payment processiing T"
type textarea "x"
type textarea "Please see the attached invoice for payment processiing Th"
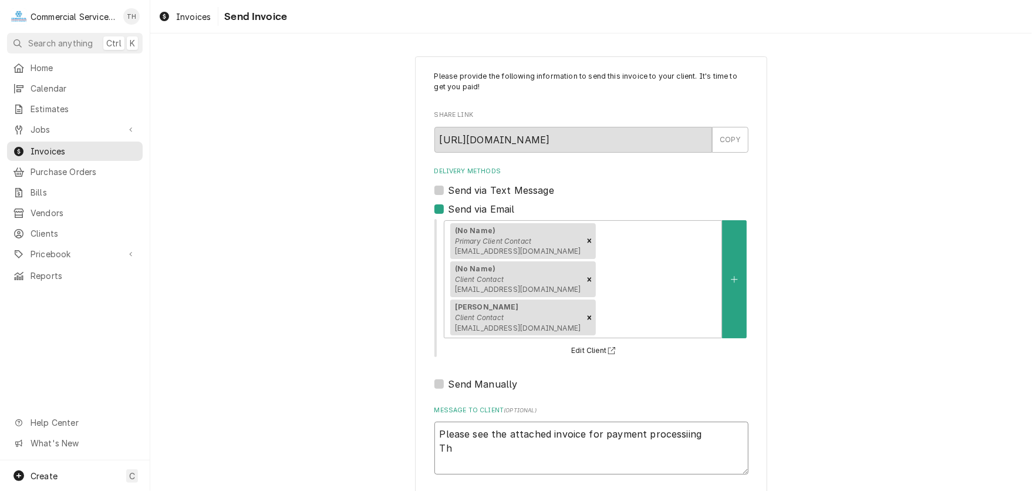
type textarea "x"
type textarea "Please see the attached invoice for payment processiing Tha"
type textarea "x"
type textarea "Please see the attached invoice for payment processiing Than"
type textarea "x"
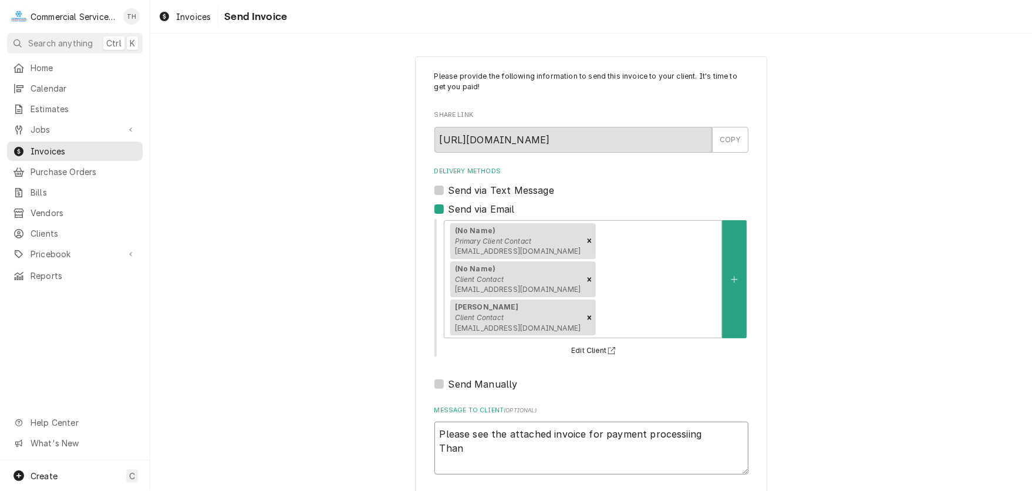
type textarea "Please see the attached invoice for payment processiing Thank"
type textarea "x"
type textarea "Please see the attached invoice for payment processiing Thank"
type textarea "x"
type textarea "Please see the attached invoice for payment processiing Thank y"
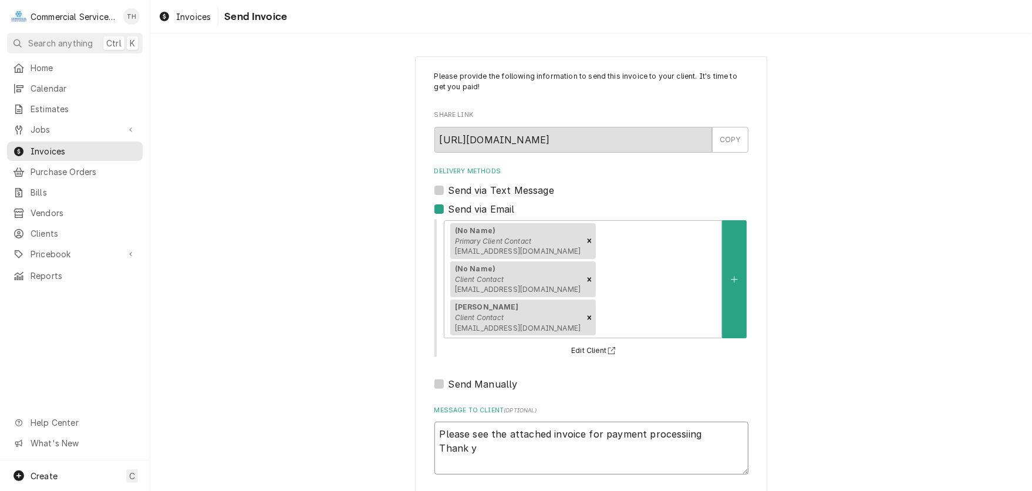
type textarea "x"
type textarea "Please see the attached invoice for payment processiing Thank yo"
type textarea "x"
type textarea "Please see the attached invoice for payment processiing Thank you"
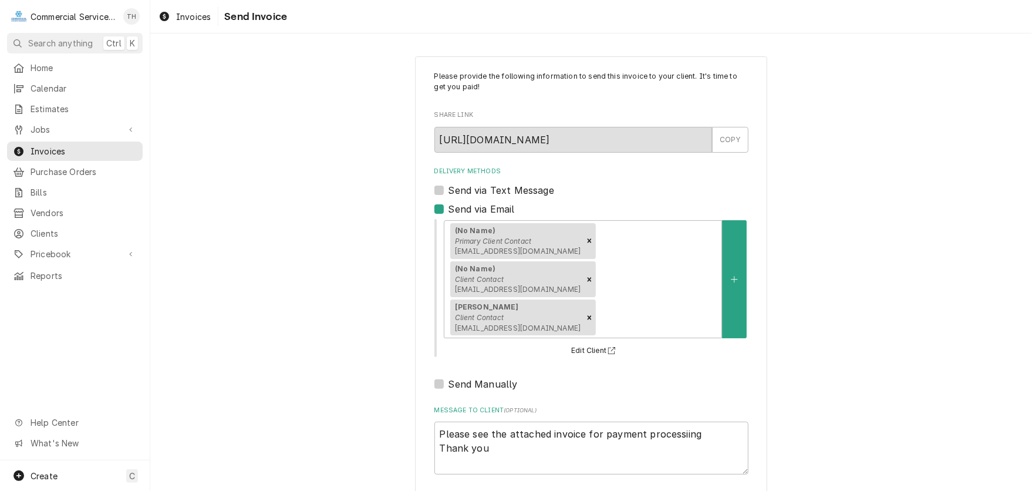
type textarea "x"
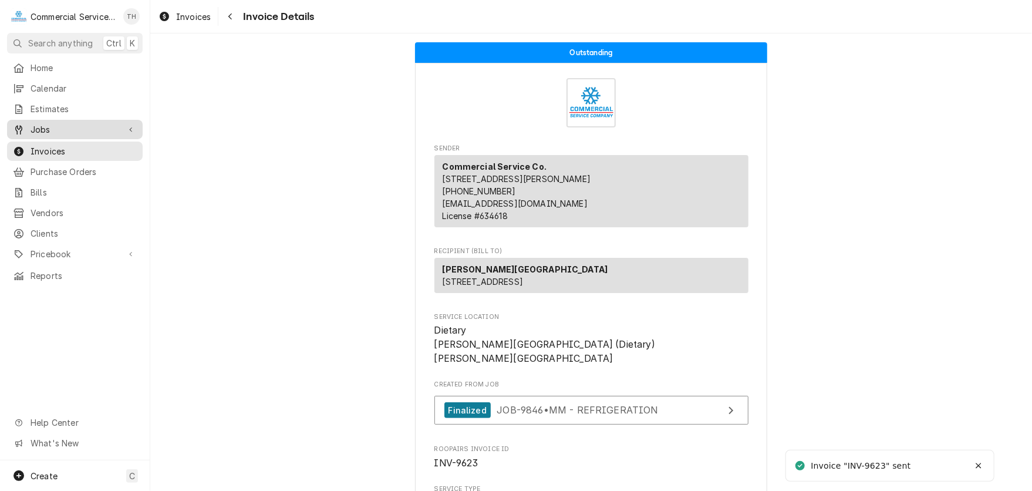
click at [85, 127] on span "Jobs" at bounding box center [75, 129] width 89 height 12
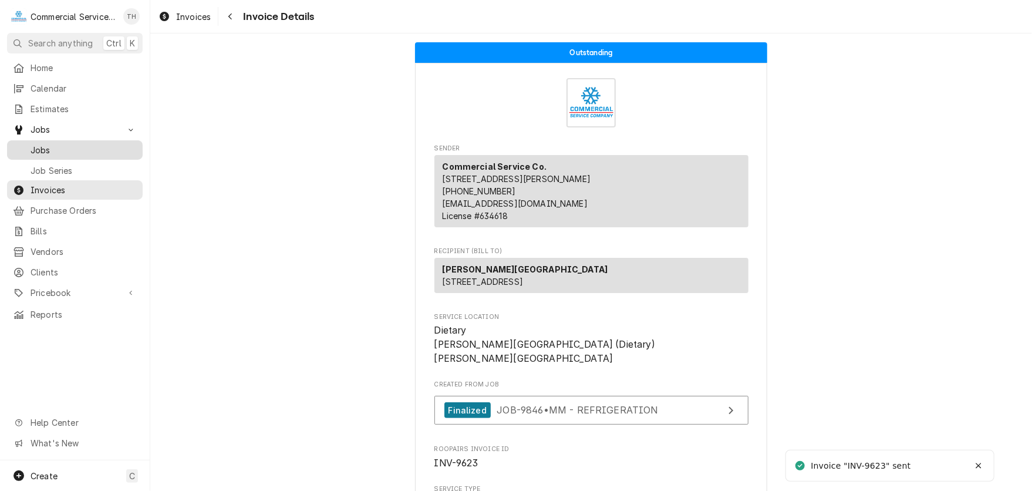
click at [79, 149] on span "Jobs" at bounding box center [84, 150] width 106 height 12
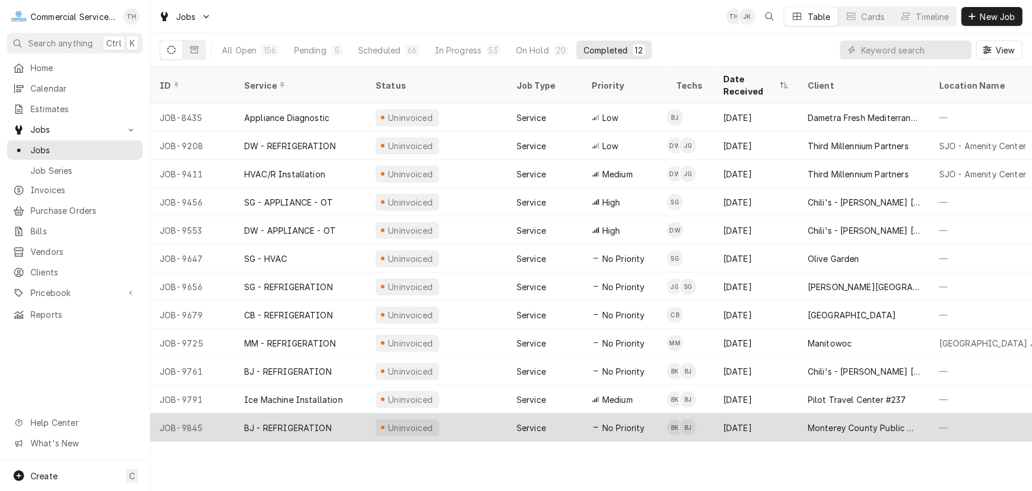
click at [833, 422] on div "Monterey County Public Works Department" at bounding box center [864, 428] width 113 height 12
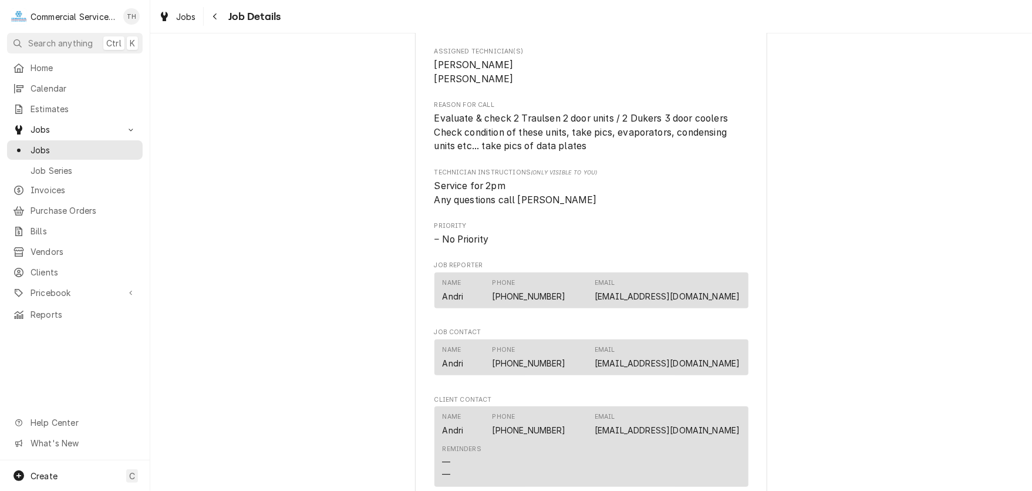
scroll to position [529, 0]
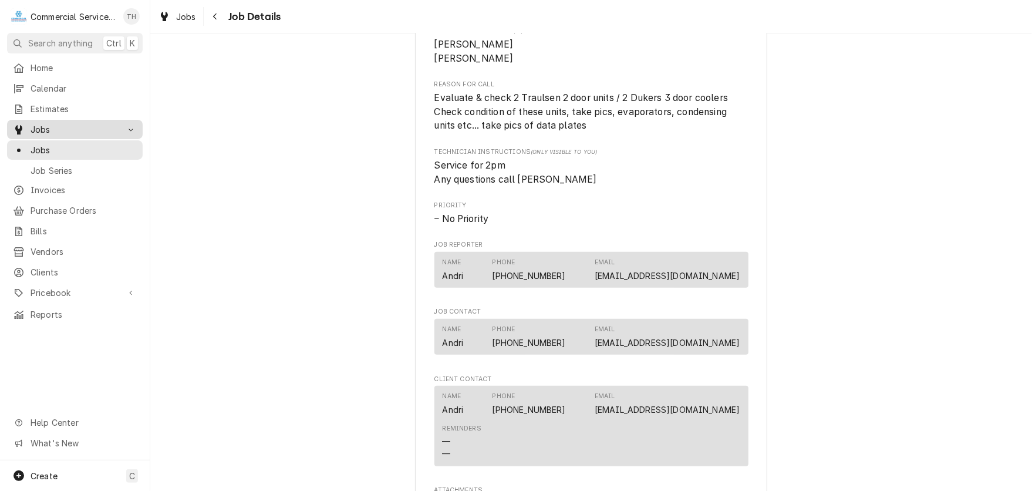
click at [40, 123] on span "Jobs" at bounding box center [75, 129] width 89 height 12
click at [45, 130] on span "Jobs" at bounding box center [75, 129] width 89 height 12
click at [74, 144] on span "Jobs" at bounding box center [84, 150] width 106 height 12
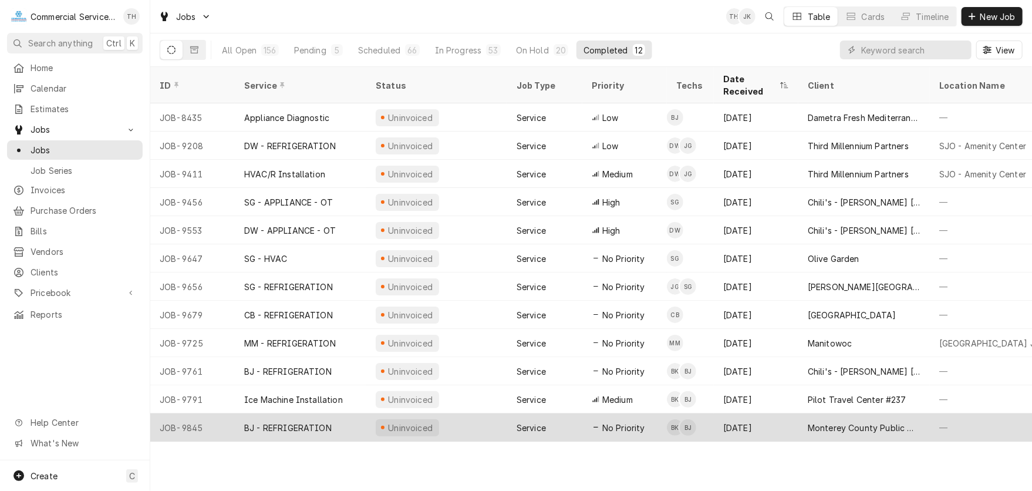
click at [857, 422] on div "Monterey County Public Works Department" at bounding box center [864, 428] width 113 height 12
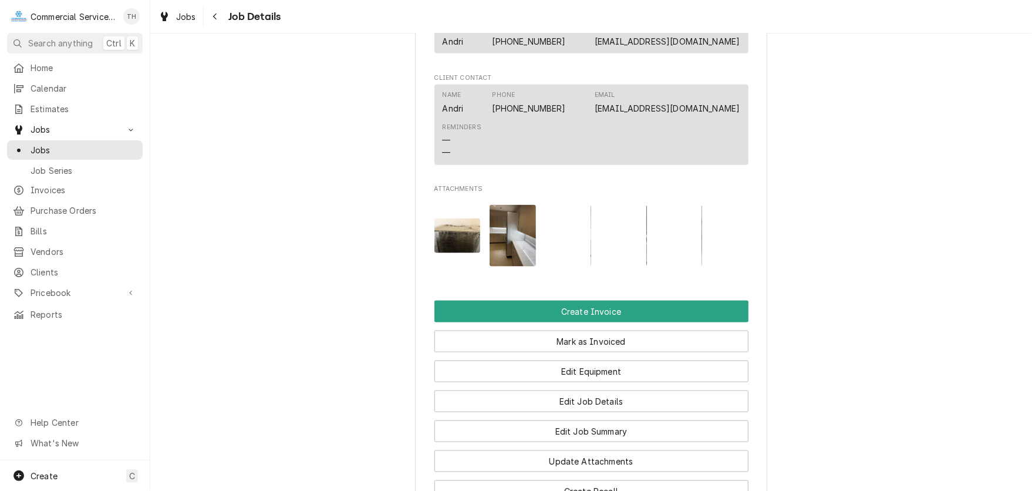
scroll to position [881, 0]
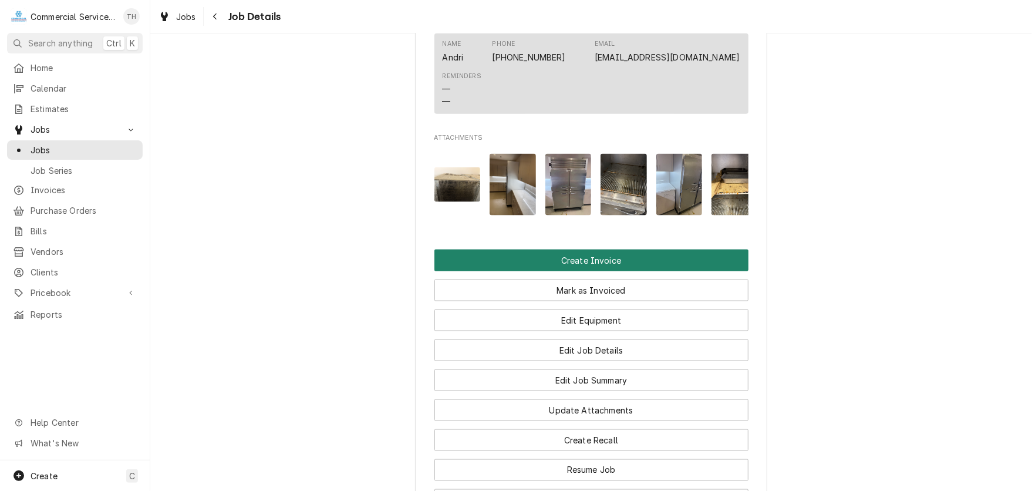
click at [641, 271] on button "Create Invoice" at bounding box center [592, 261] width 314 height 22
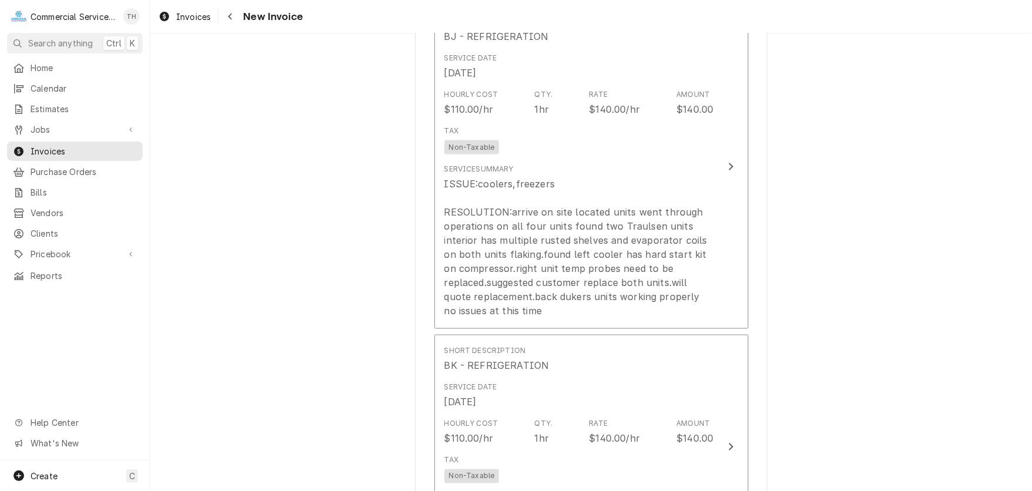
scroll to position [998, 0]
click at [53, 123] on span "Jobs" at bounding box center [75, 129] width 89 height 12
click at [52, 144] on span "Jobs" at bounding box center [84, 150] width 106 height 12
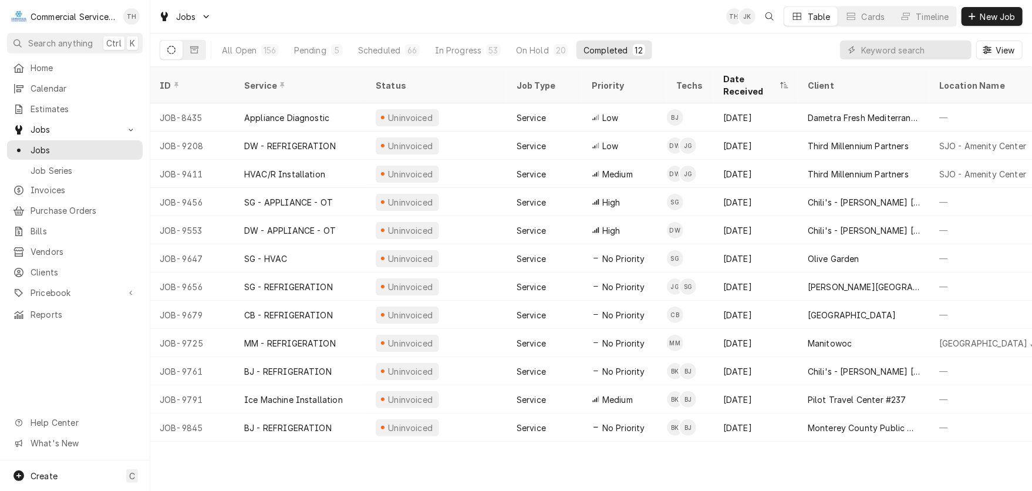
drag, startPoint x: 564, startPoint y: 468, endPoint x: 549, endPoint y: 436, distance: 35.2
click at [564, 463] on div "ID Service Status Job Type Priority Techs Date Received Client Location Name Lo…" at bounding box center [591, 279] width 882 height 424
click at [68, 266] on span "Clients" at bounding box center [84, 272] width 106 height 12
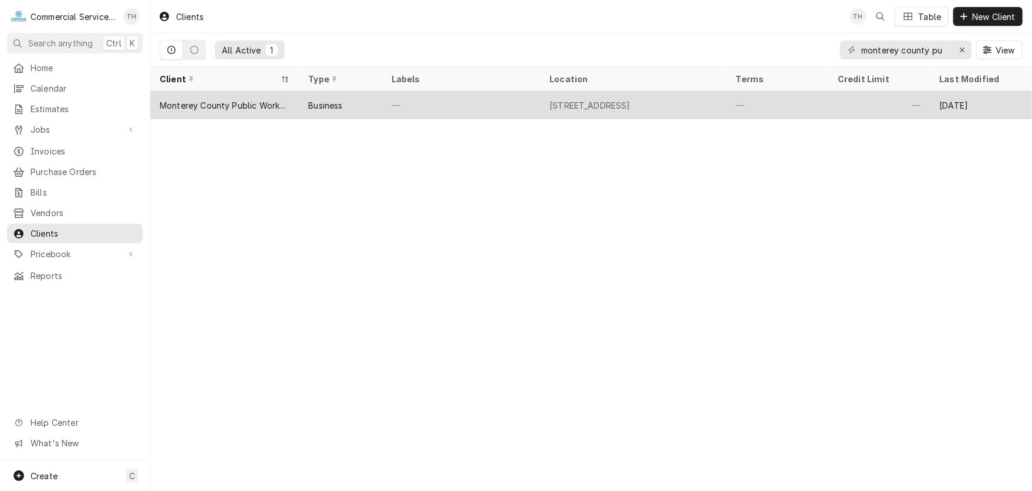
click at [631, 99] on div "[STREET_ADDRESS]" at bounding box center [590, 105] width 81 height 12
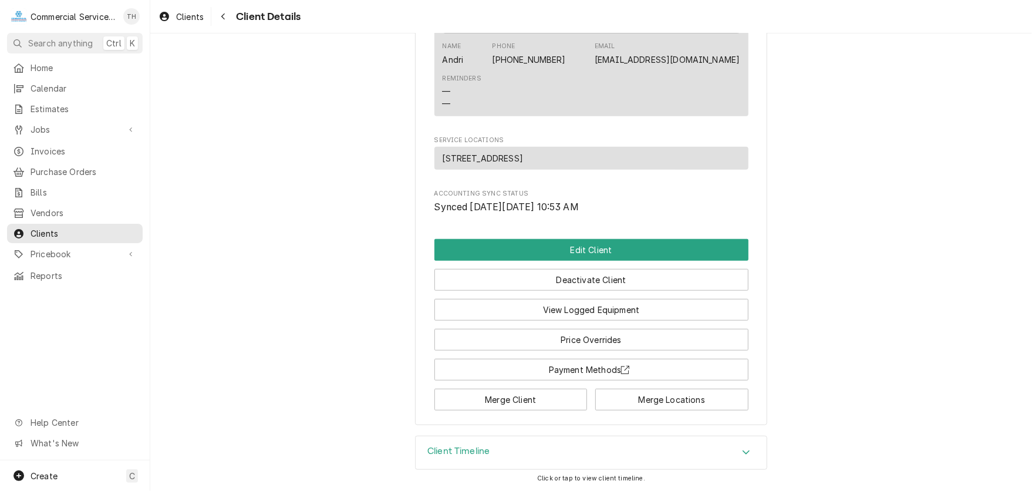
scroll to position [425, 0]
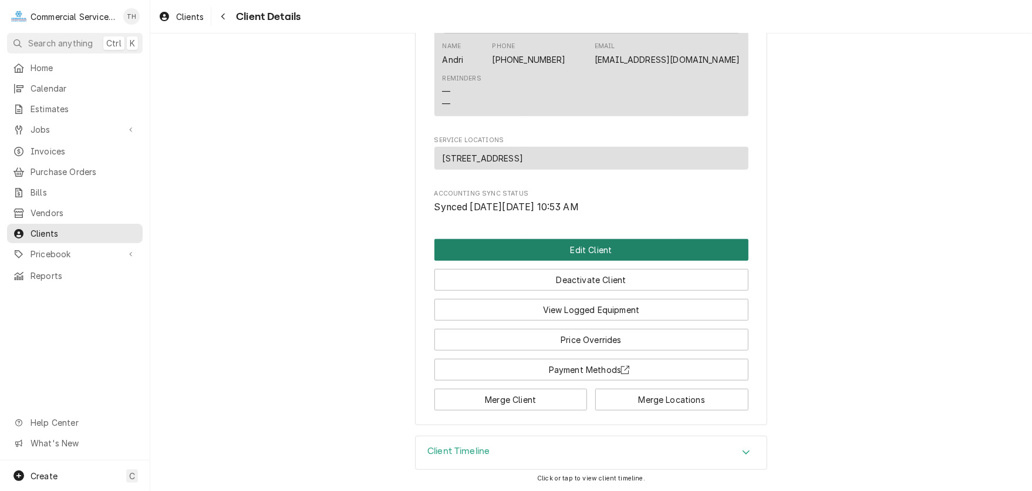
click at [618, 246] on button "Edit Client" at bounding box center [592, 250] width 314 height 22
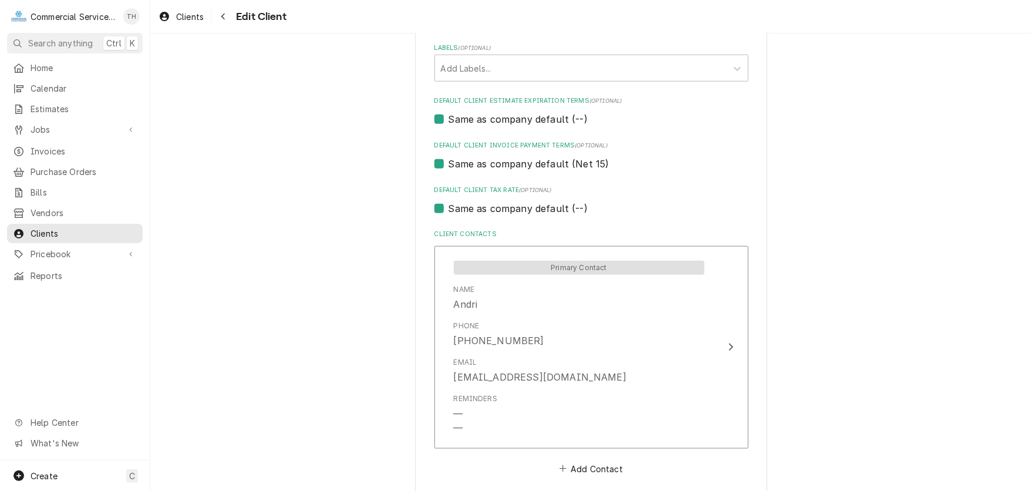
scroll to position [763, 0]
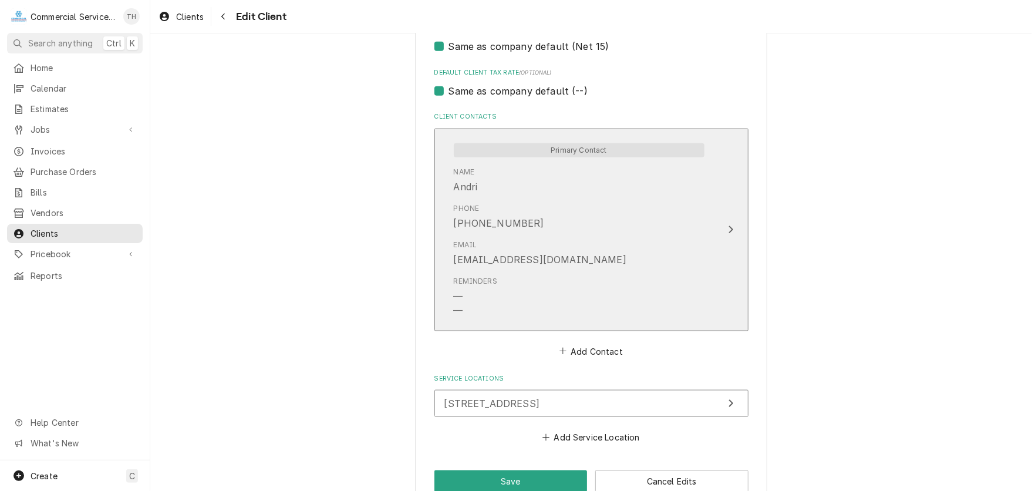
click at [605, 214] on div "Phone (831) 210-5800" at bounding box center [579, 217] width 251 height 36
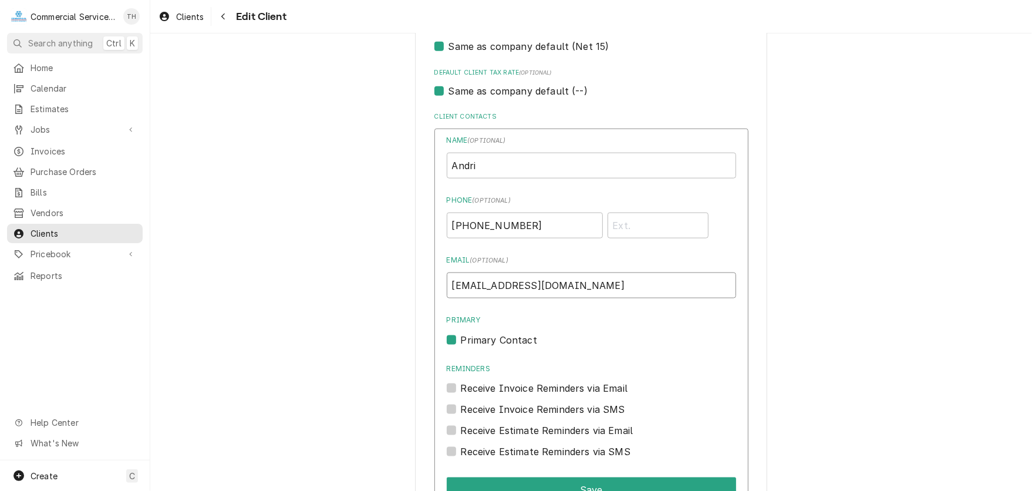
drag, startPoint x: 474, startPoint y: 290, endPoint x: 479, endPoint y: 284, distance: 8.3
click at [474, 289] on input "petrupiua@countyofmonterey.gov" at bounding box center [592, 286] width 290 height 26
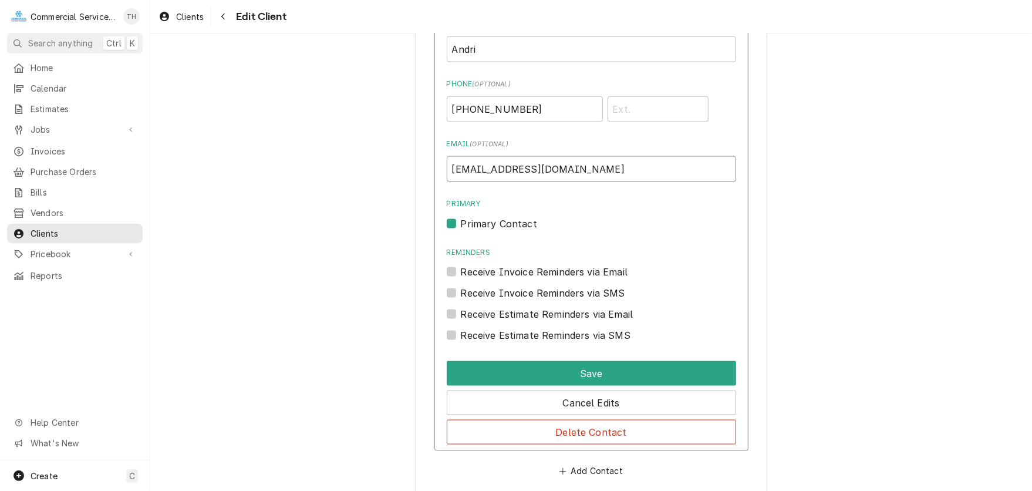
scroll to position [881, 0]
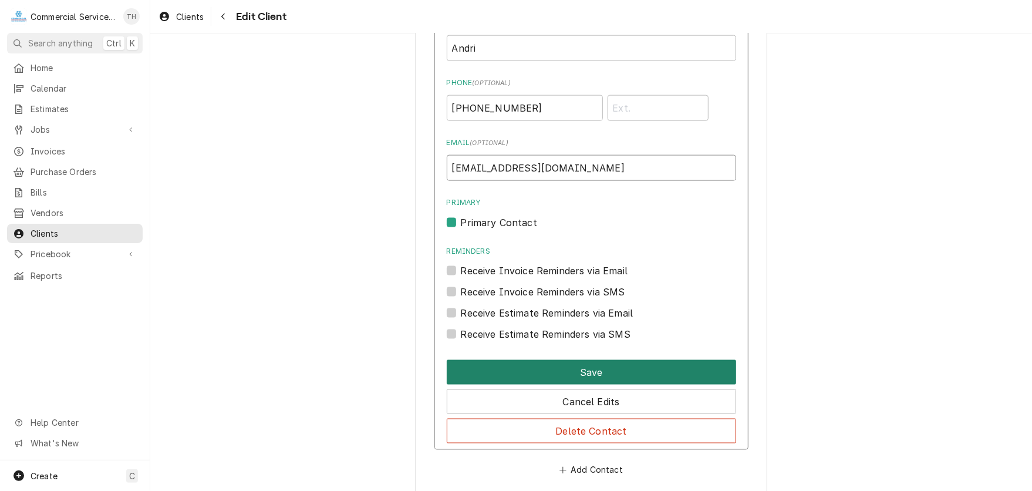
type input "[EMAIL_ADDRESS][DOMAIN_NAME]"
click at [606, 366] on button "Save" at bounding box center [592, 372] width 290 height 25
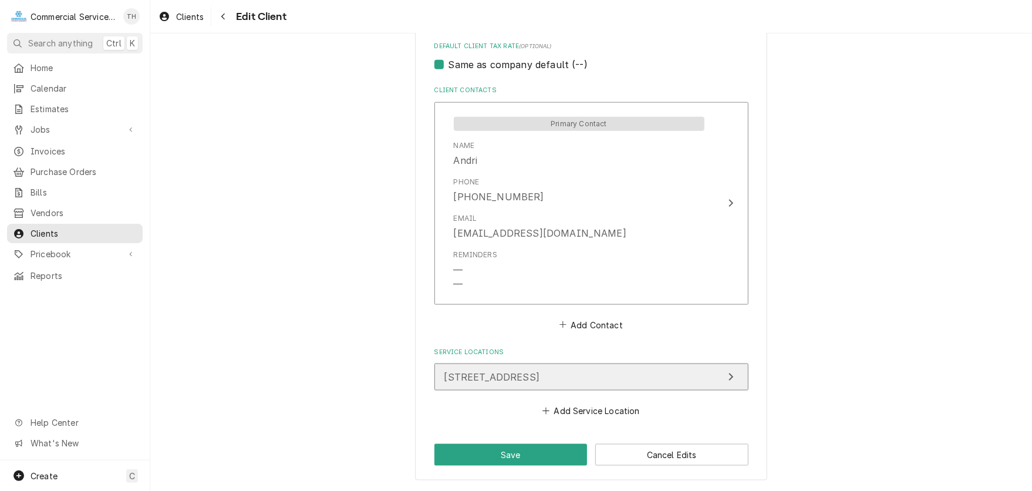
scroll to position [787, 0]
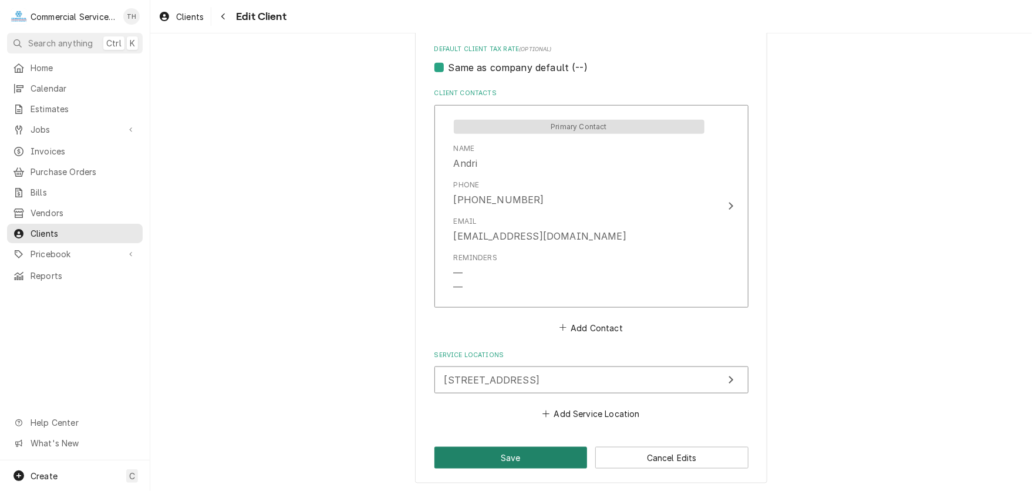
click at [517, 453] on button "Save" at bounding box center [511, 458] width 153 height 22
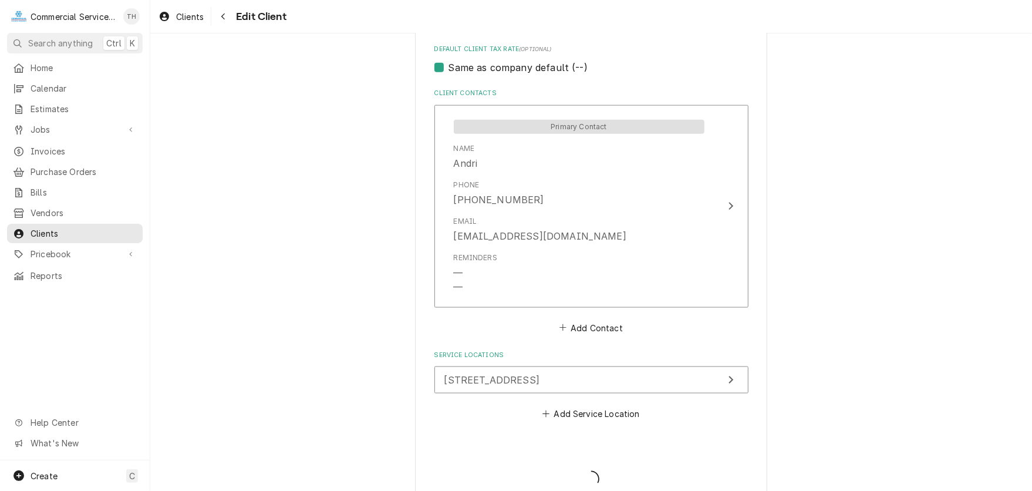
type textarea "x"
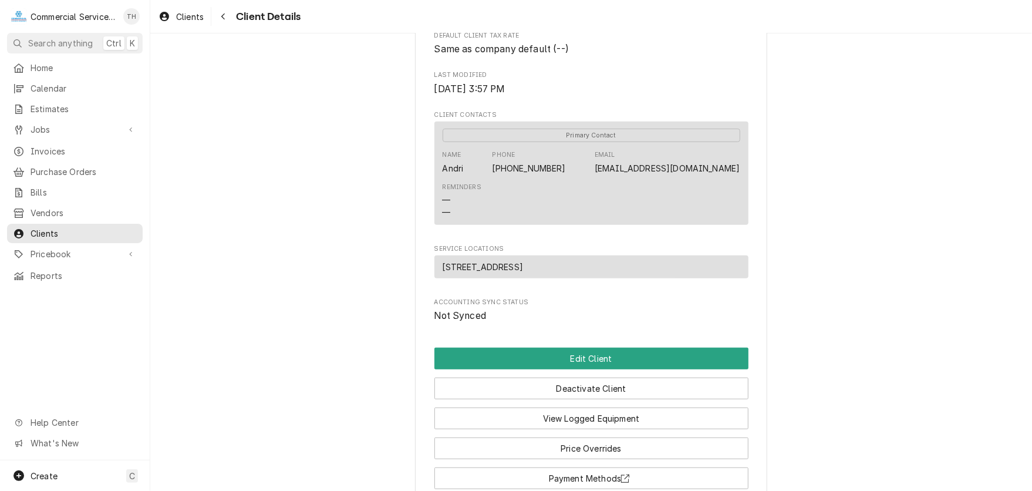
scroll to position [176, 0]
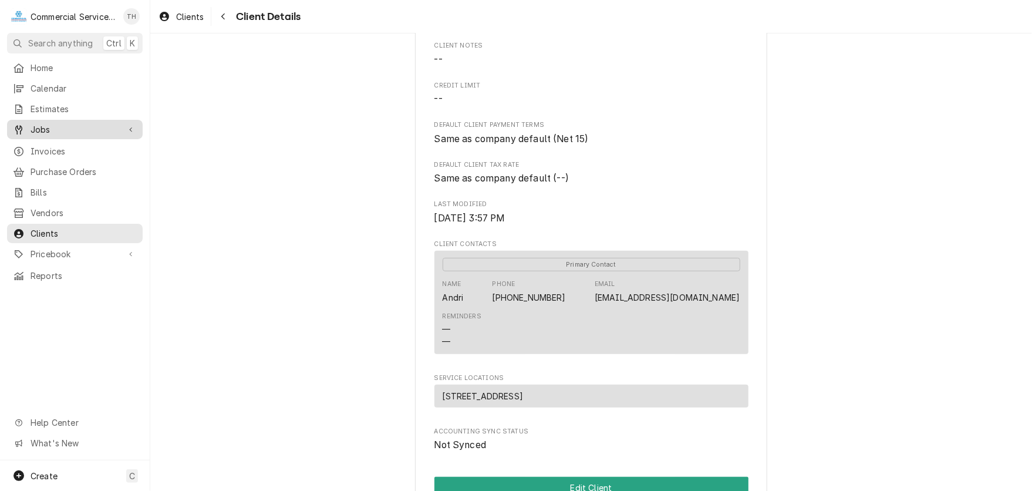
click at [68, 123] on span "Jobs" at bounding box center [75, 129] width 89 height 12
